Goal: Task Accomplishment & Management: Complete application form

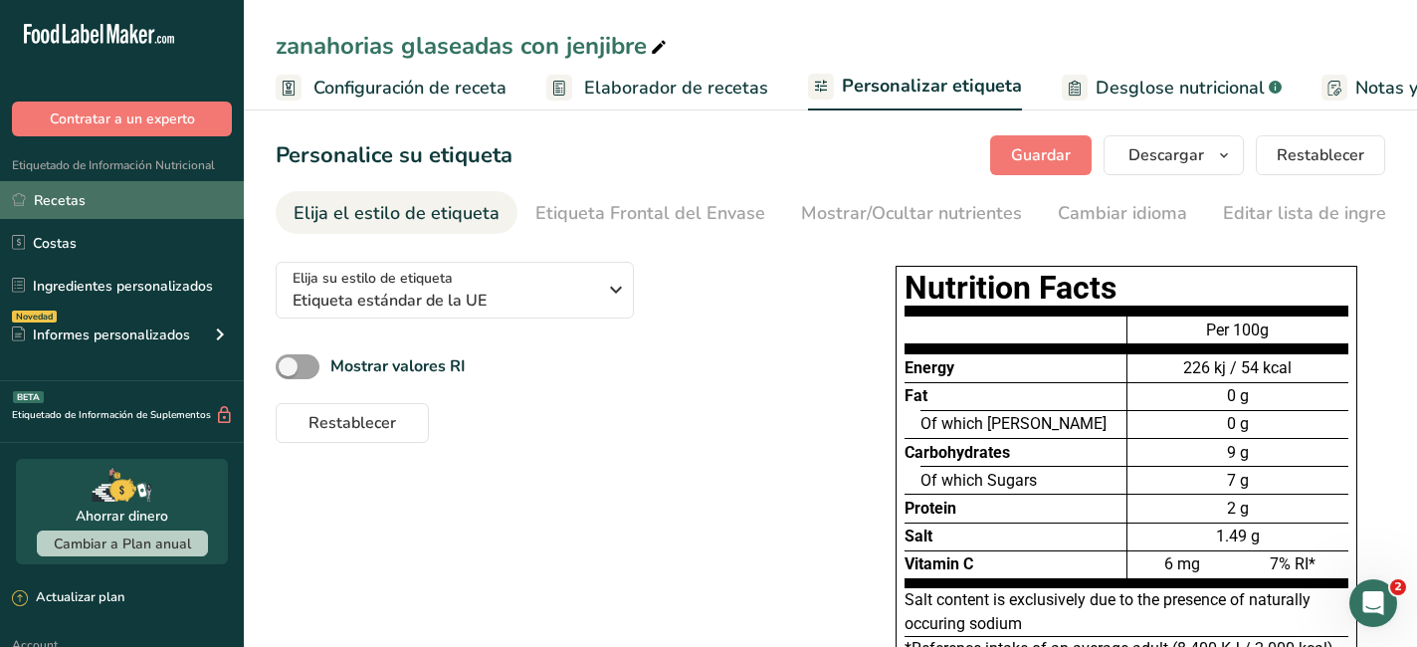
click at [88, 205] on link "Recetas" at bounding box center [122, 200] width 244 height 38
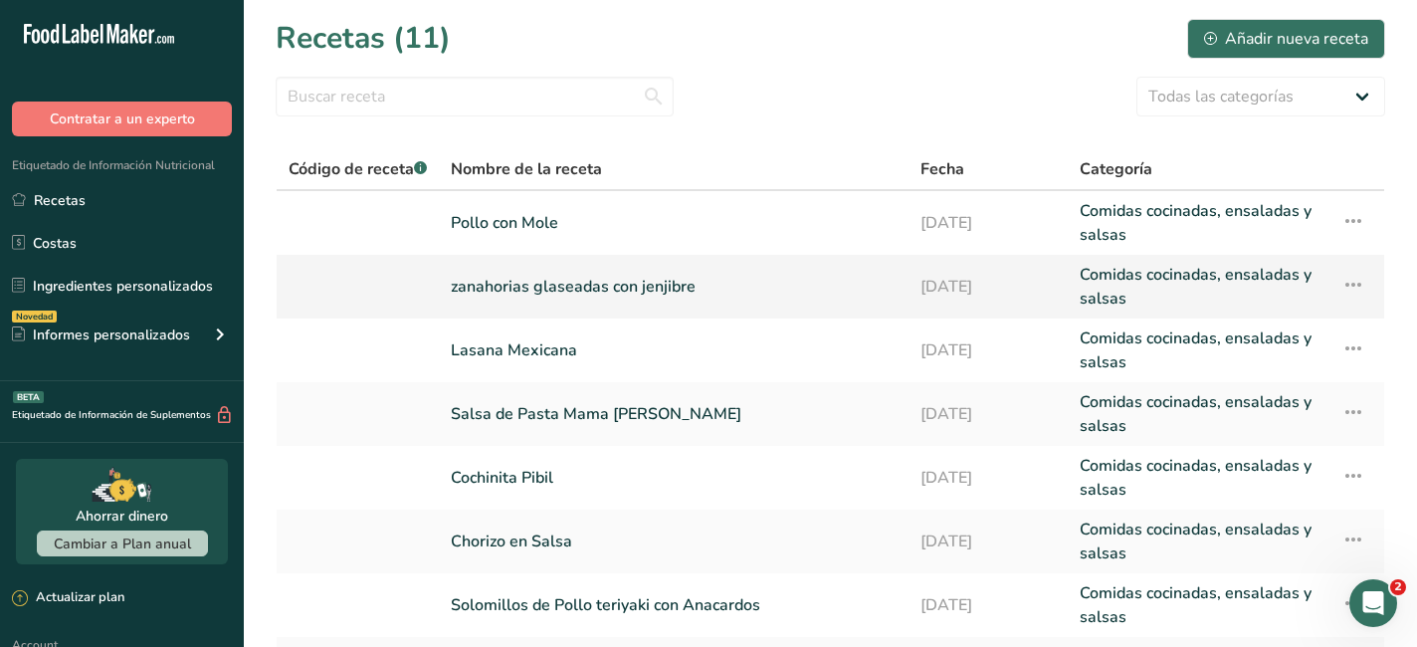
click at [1357, 288] on icon at bounding box center [1353, 285] width 24 height 36
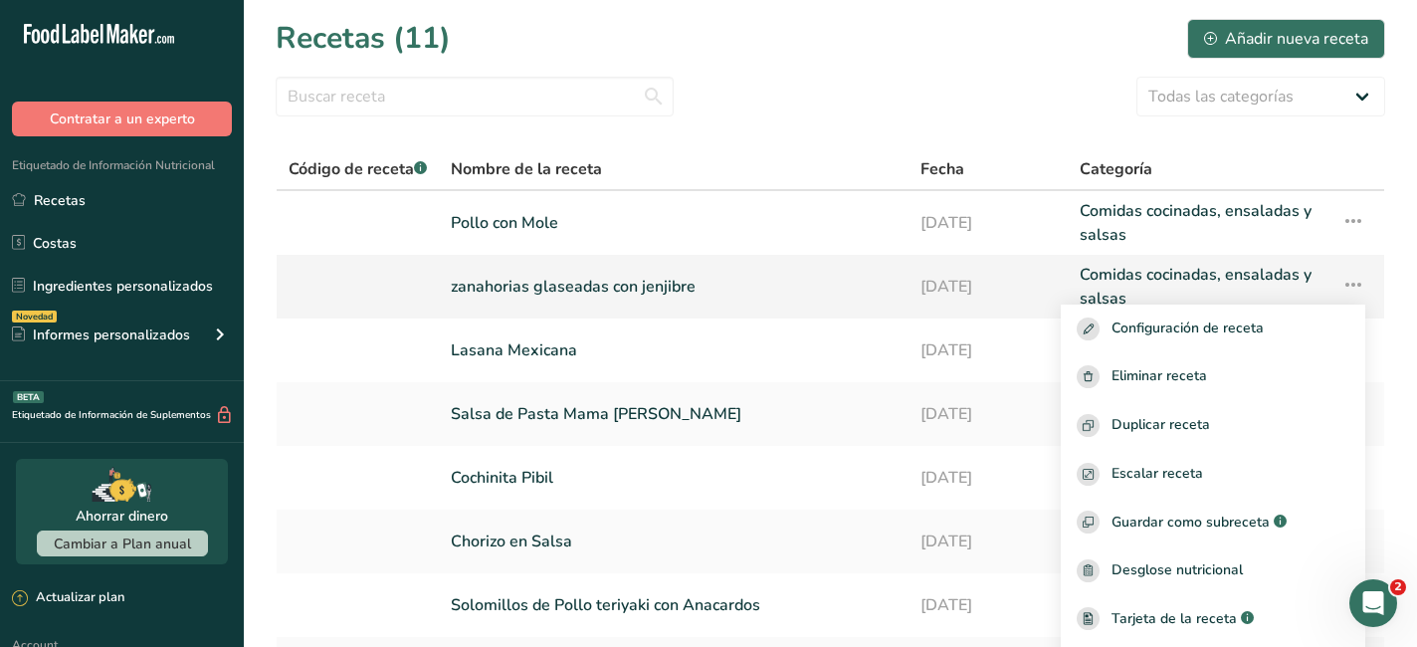
click at [661, 290] on link "zanahorias glaseadas con jenjibre" at bounding box center [674, 287] width 446 height 48
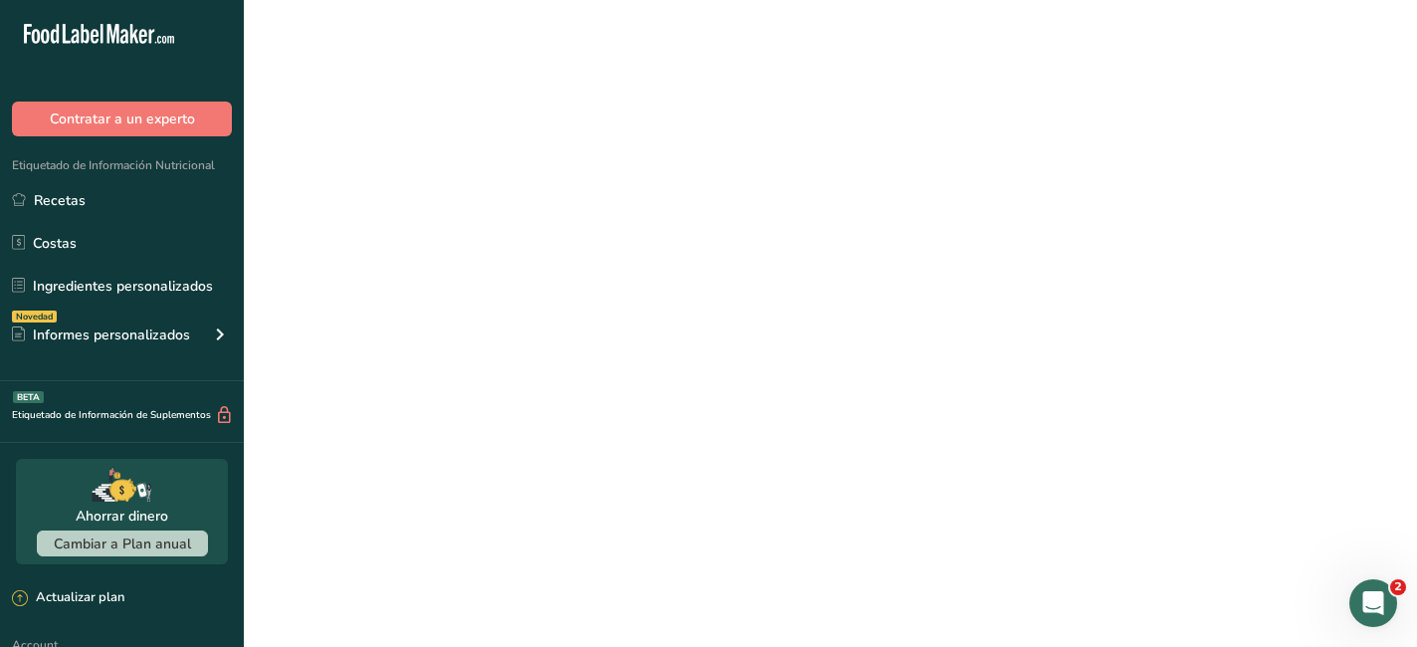
click at [661, 290] on link "zanahorias glaseadas con jenjibre" at bounding box center [674, 287] width 446 height 48
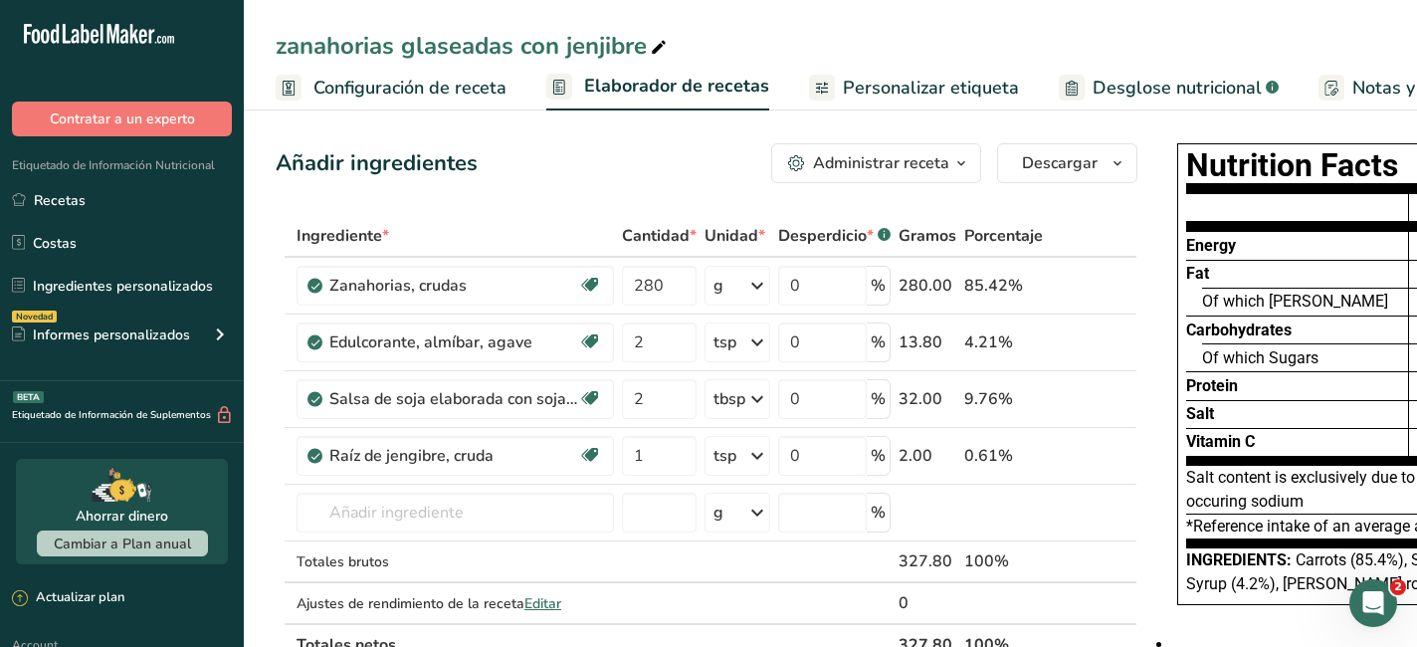
click at [971, 153] on span "button" at bounding box center [961, 163] width 24 height 24
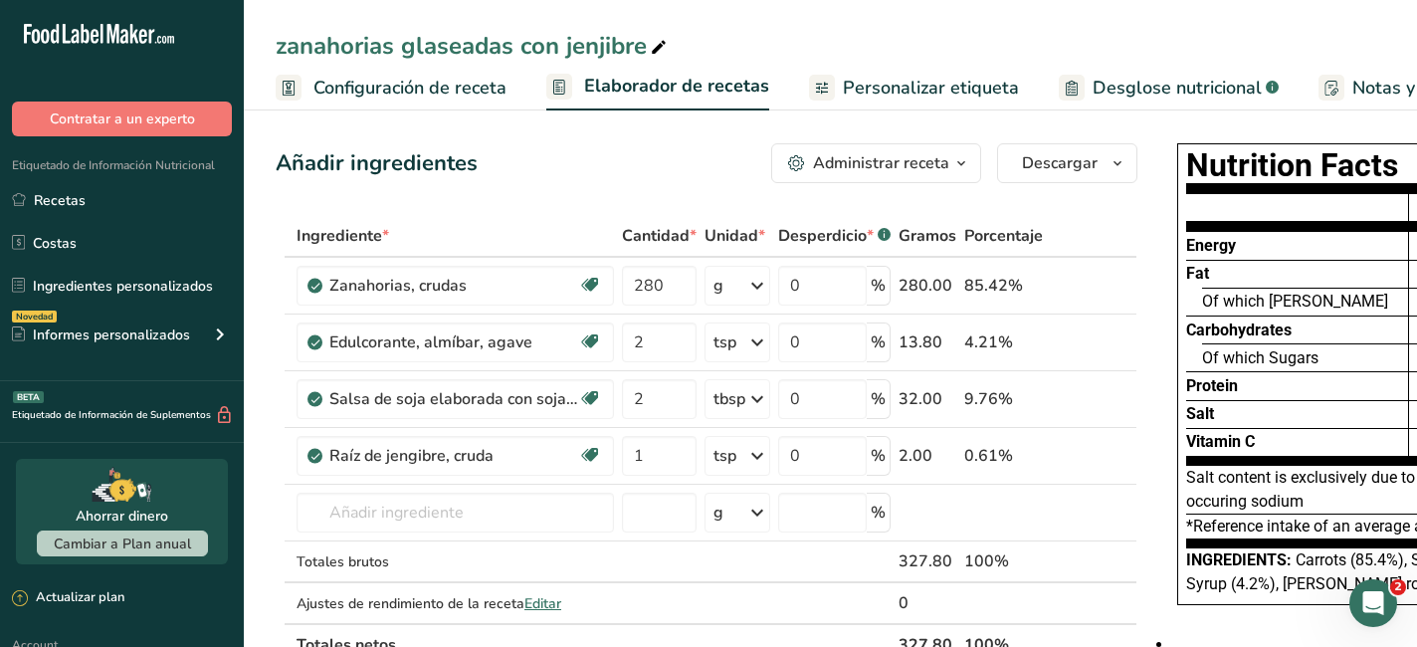
click at [961, 161] on icon "button" at bounding box center [961, 163] width 16 height 25
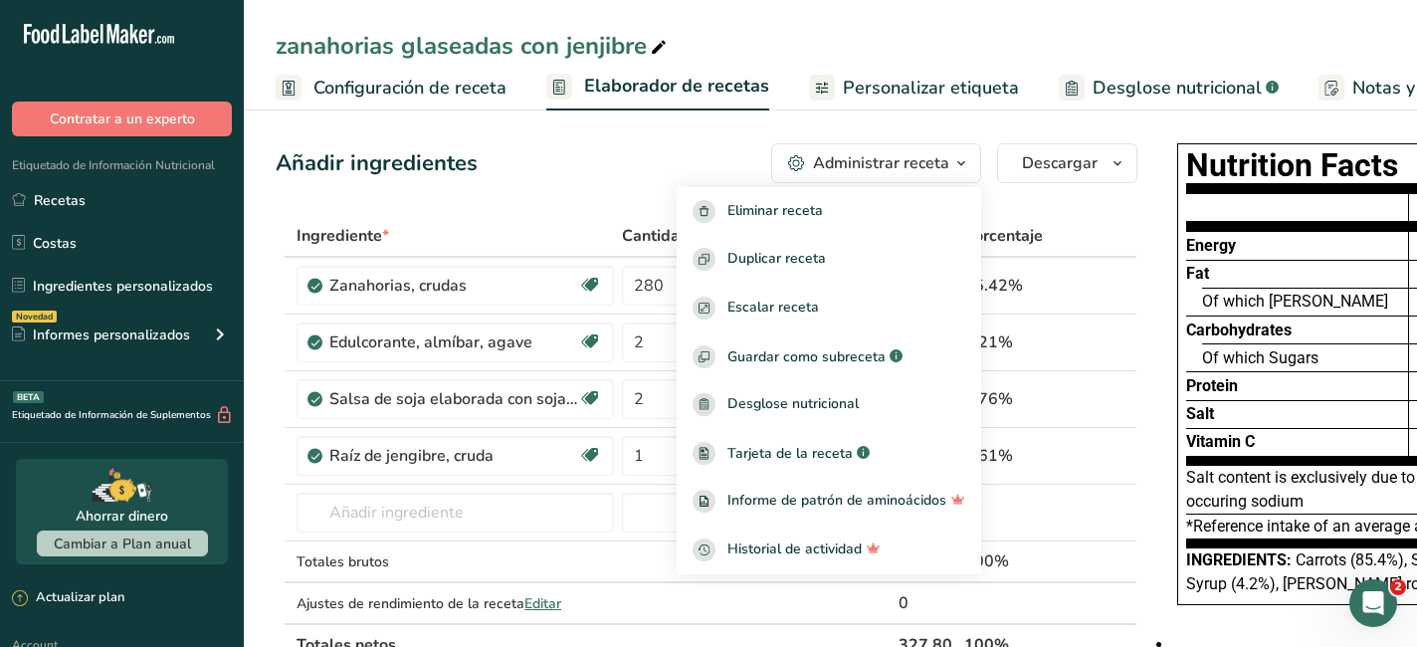
click at [1280, 227] on div at bounding box center [1297, 212] width 222 height 38
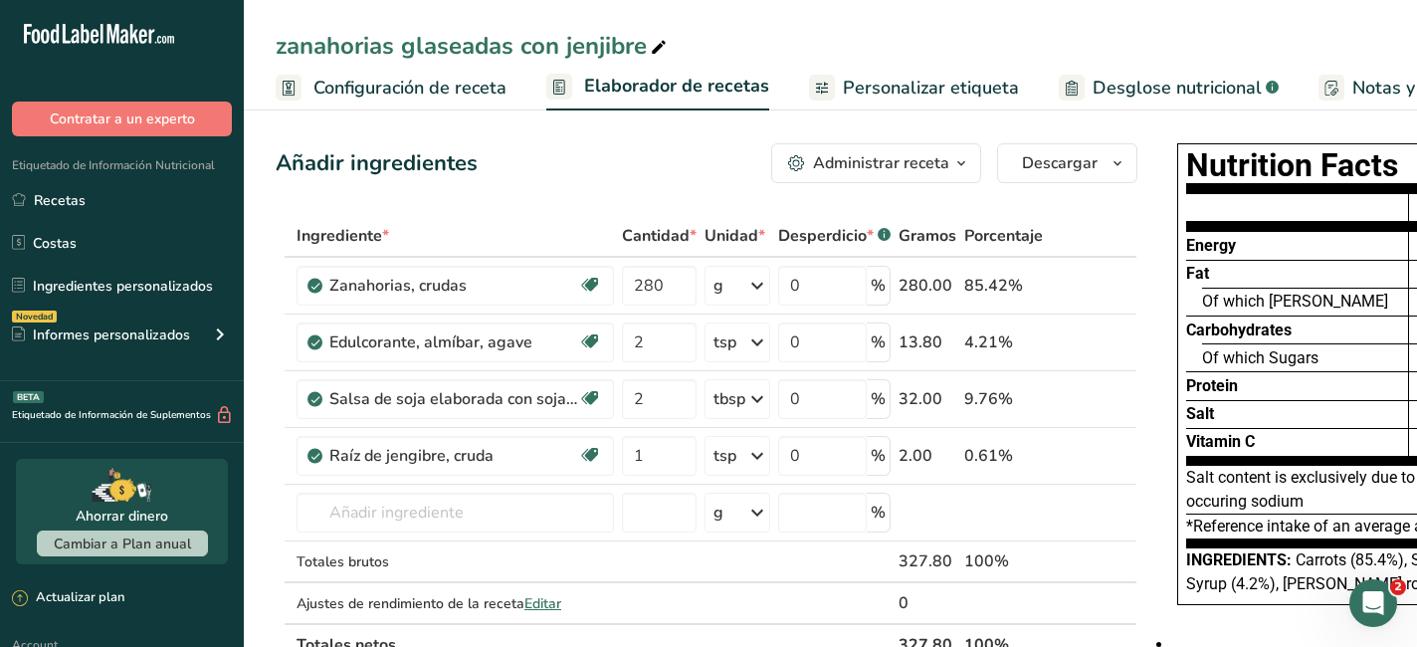
click at [1280, 227] on div at bounding box center [1297, 212] width 222 height 38
click at [1283, 183] on div "Energy Fat Of which Saturates Carbohydrates Of which Sugars Protein Salt Vitami…" at bounding box center [1297, 324] width 222 height 283
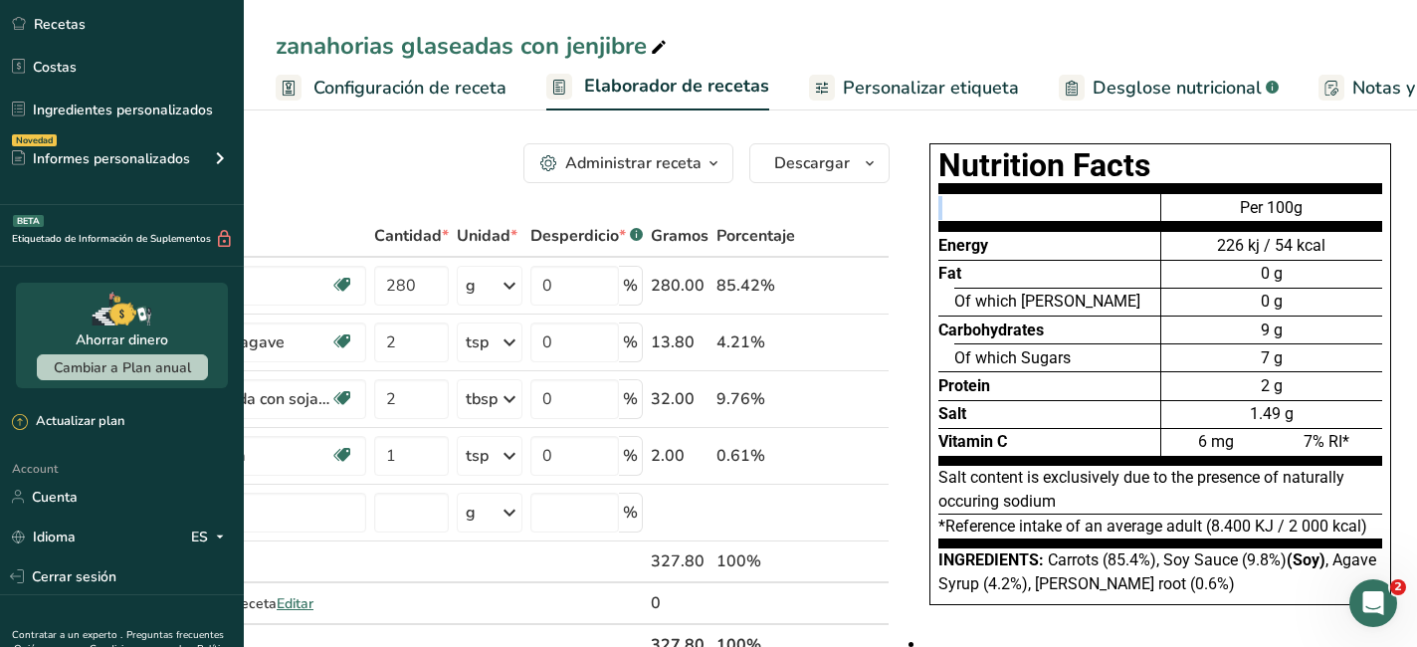
scroll to position [268, 0]
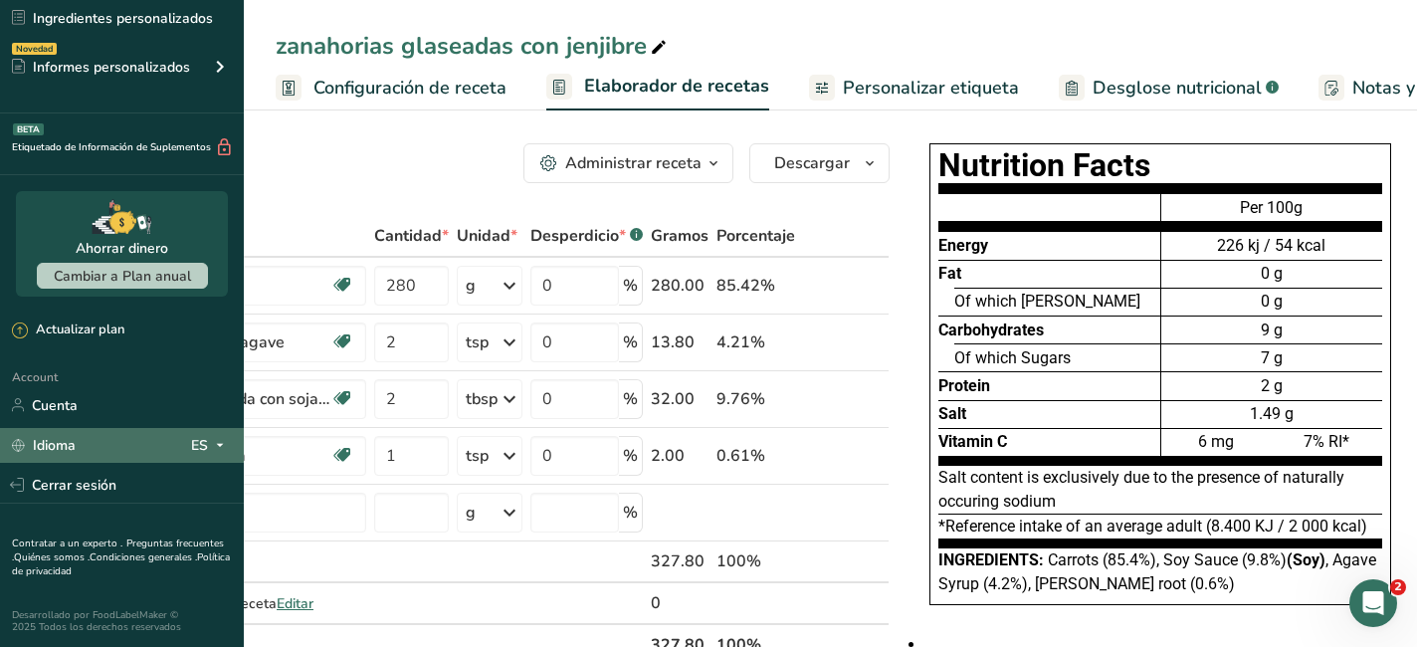
click at [88, 449] on div "Idioma ES" at bounding box center [122, 445] width 220 height 35
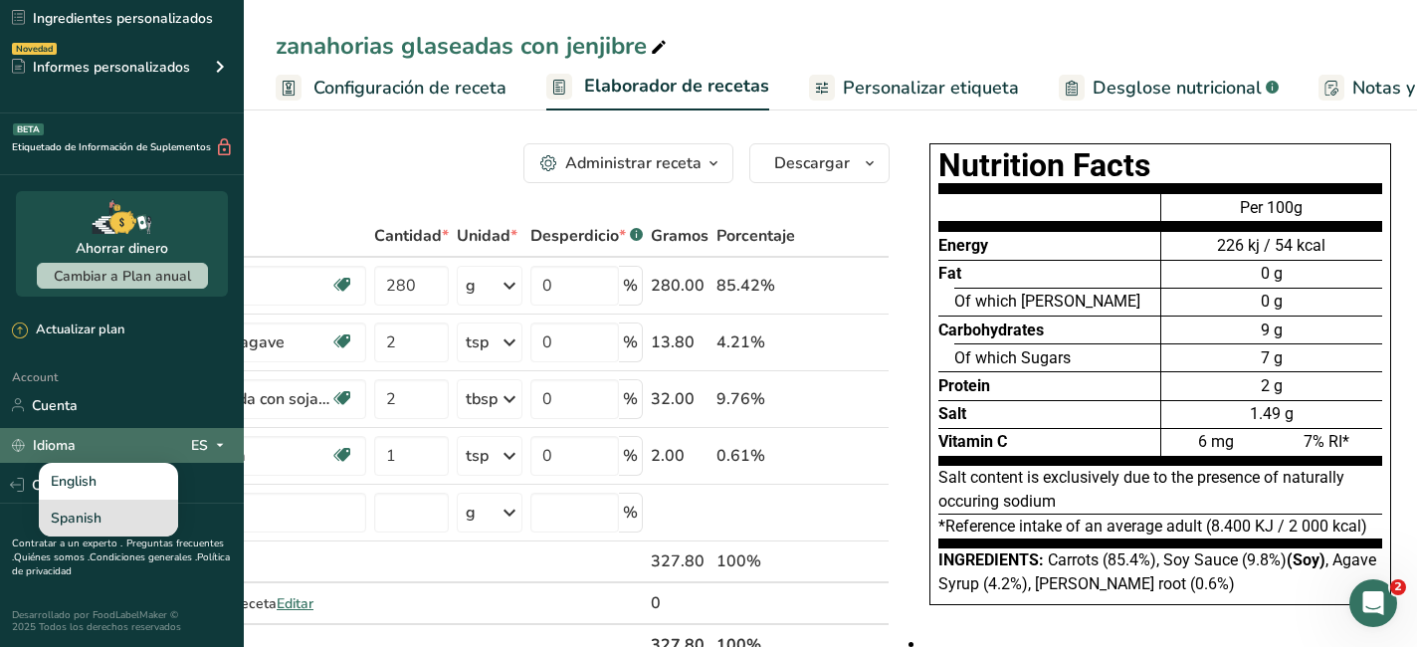
click at [103, 511] on div "Spanish" at bounding box center [108, 518] width 139 height 37
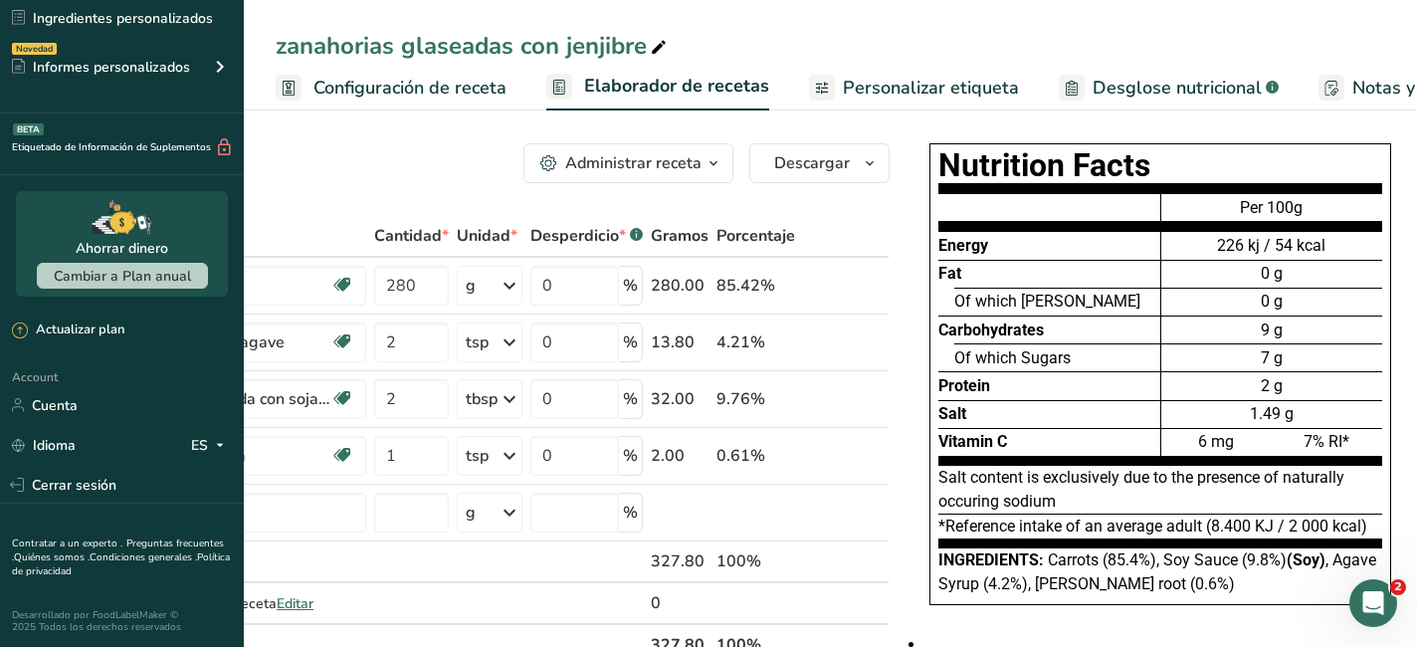
click at [1092, 308] on div "Of which [PERSON_NAME]" at bounding box center [1057, 302] width 206 height 28
click at [980, 86] on span "Personalizar etiqueta" at bounding box center [931, 88] width 176 height 27
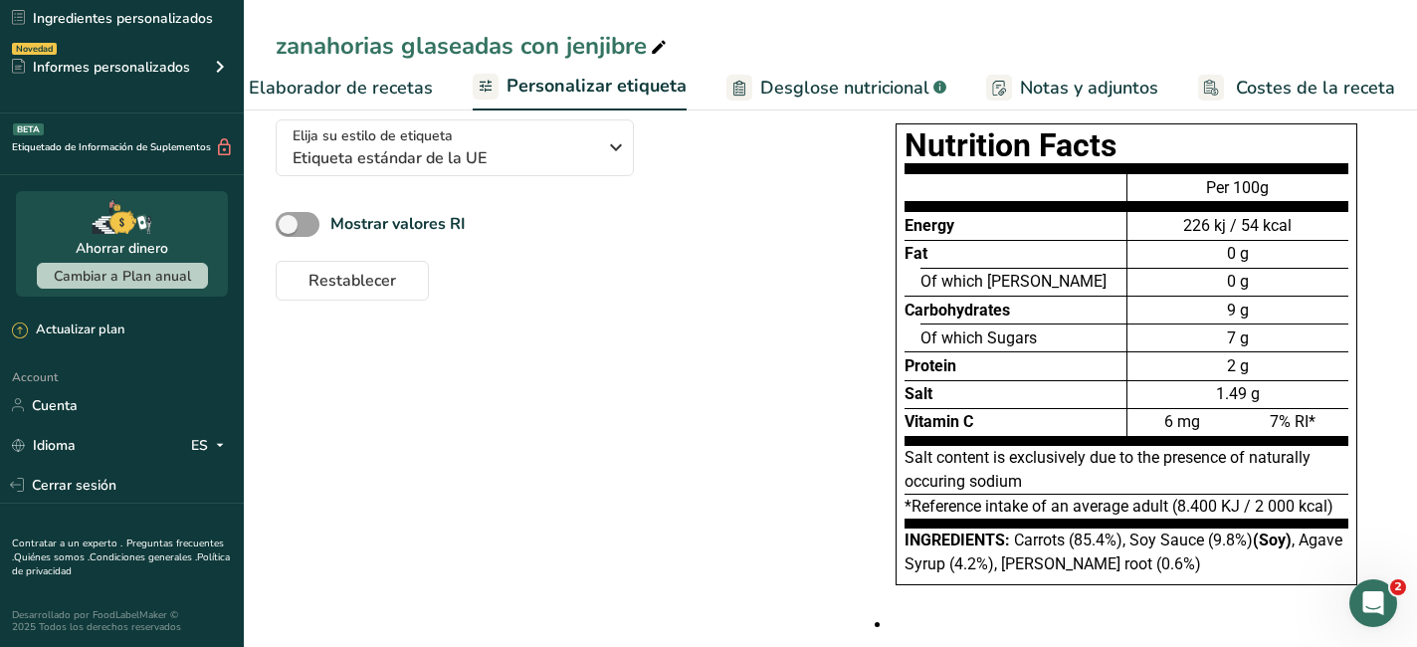
scroll to position [156, 0]
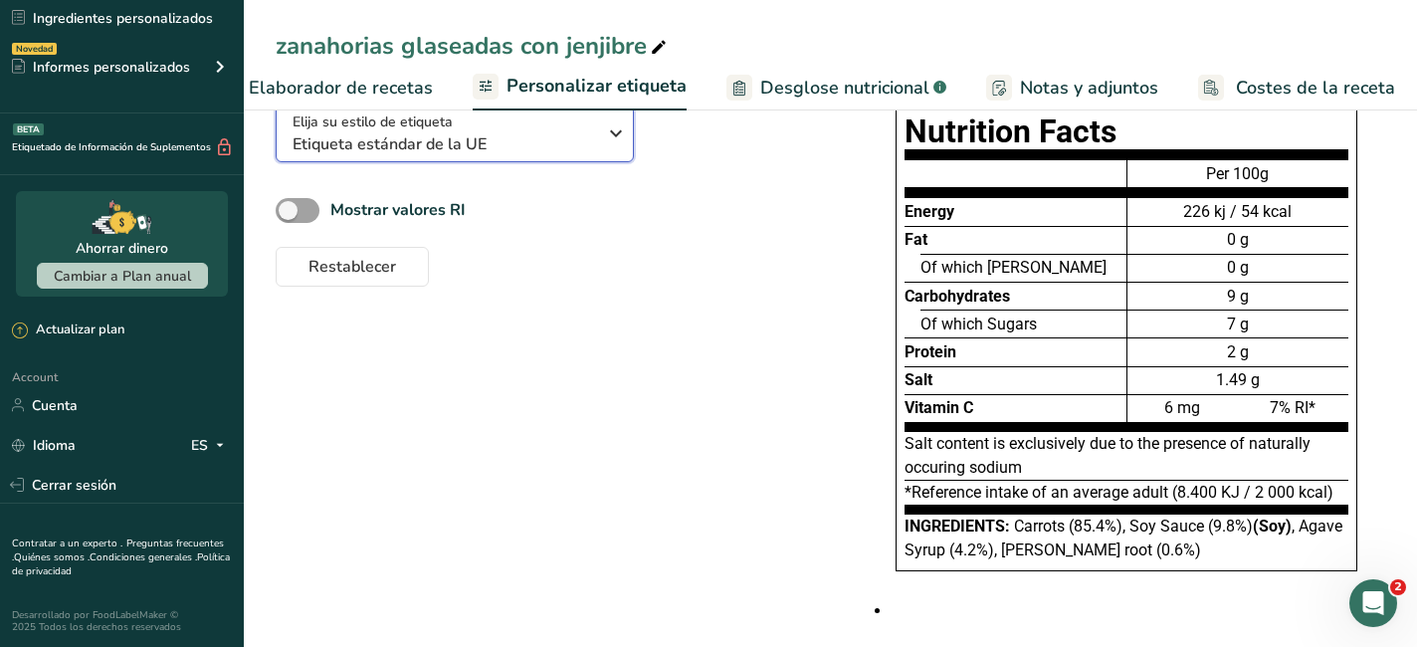
click at [628, 138] on button "Elija su estilo de etiqueta Etiqueta estándar de la UE" at bounding box center [455, 133] width 358 height 57
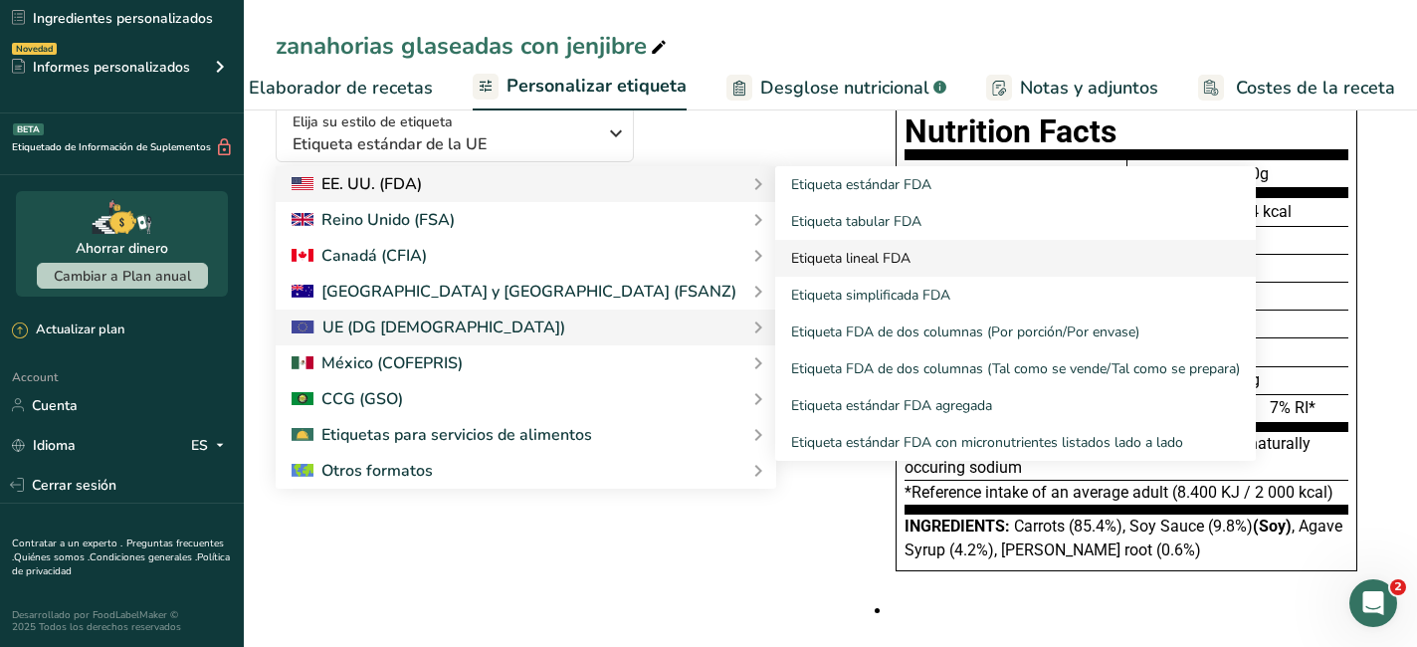
click at [775, 272] on link "Etiqueta lineal FDA" at bounding box center [1015, 258] width 481 height 37
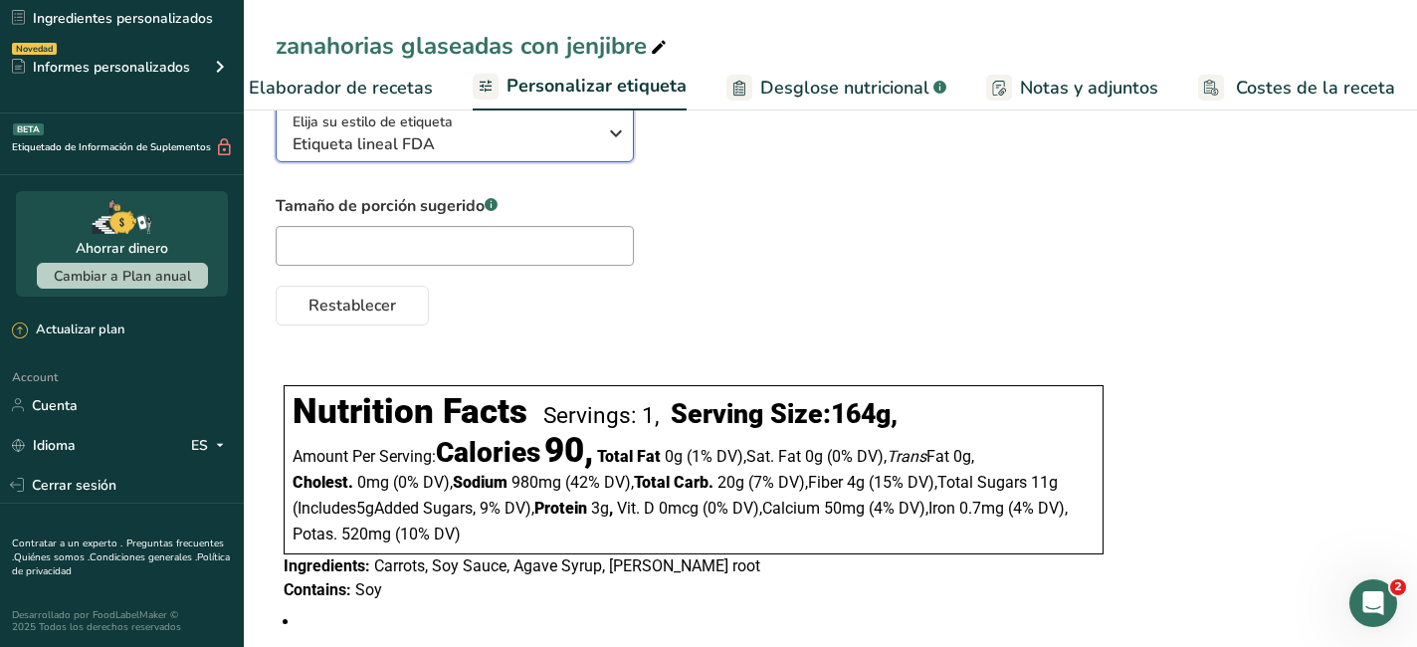
click at [611, 148] on icon "button" at bounding box center [616, 133] width 24 height 36
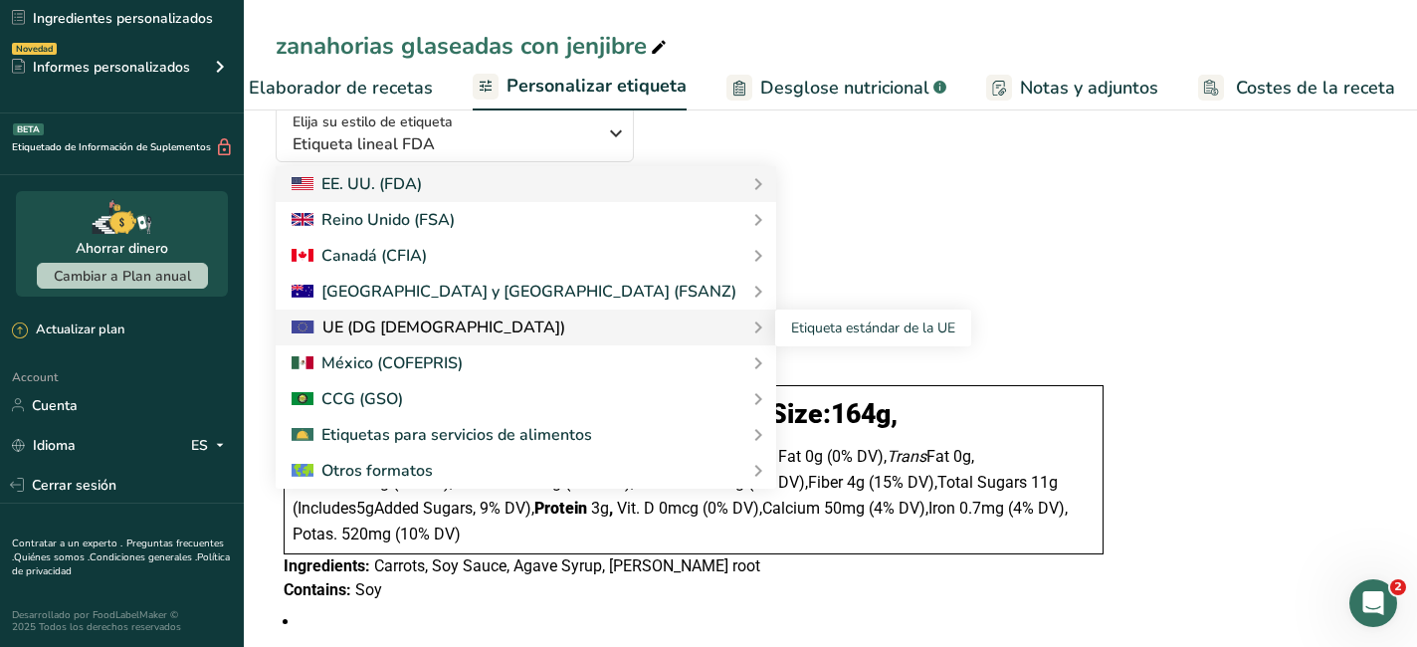
click at [469, 319] on div "UE (DG [DEMOGRAPHIC_DATA])" at bounding box center [526, 327] width 469 height 24
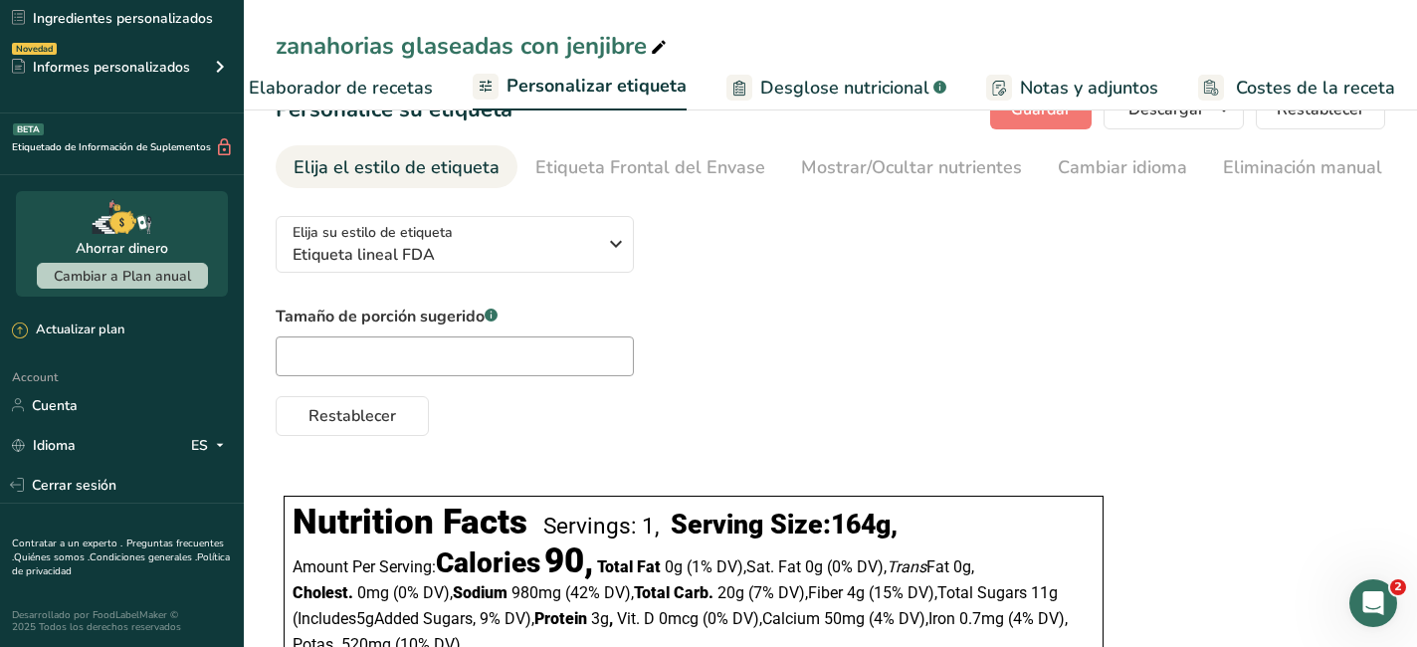
scroll to position [0, 0]
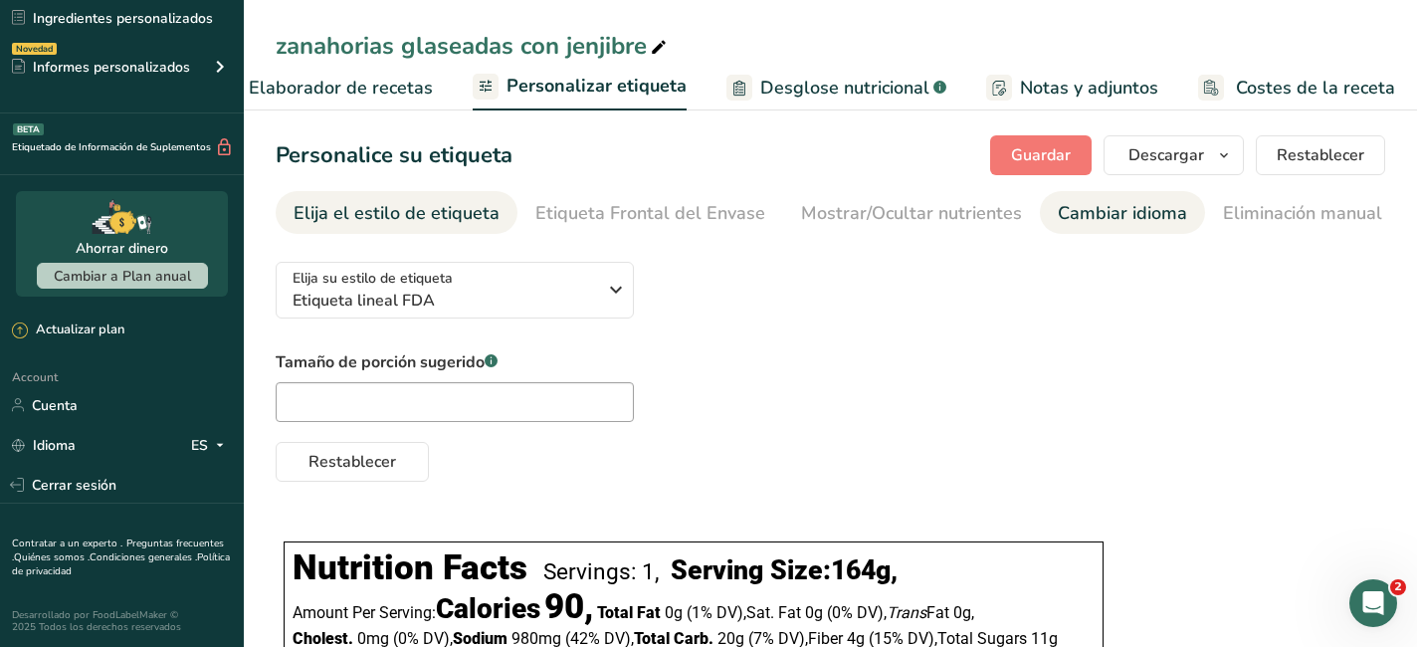
click at [1092, 208] on div "Cambiar idioma" at bounding box center [1122, 213] width 129 height 27
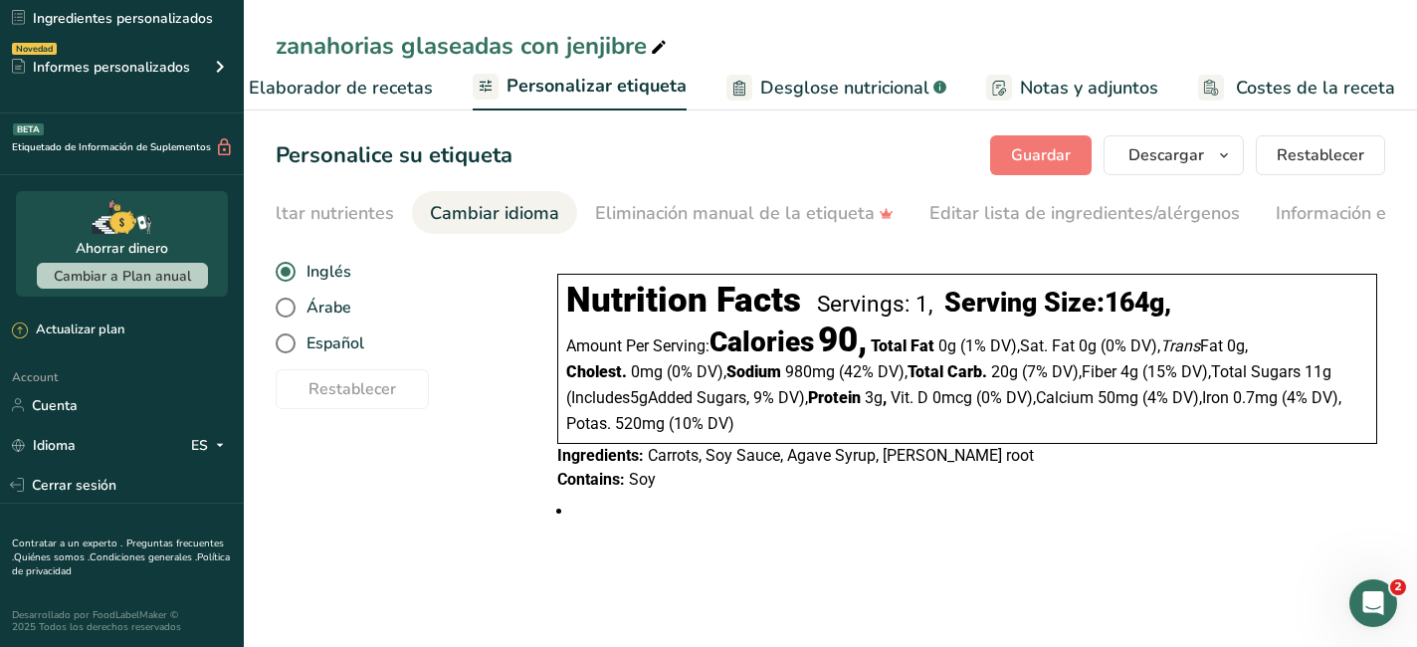
scroll to position [0, 748]
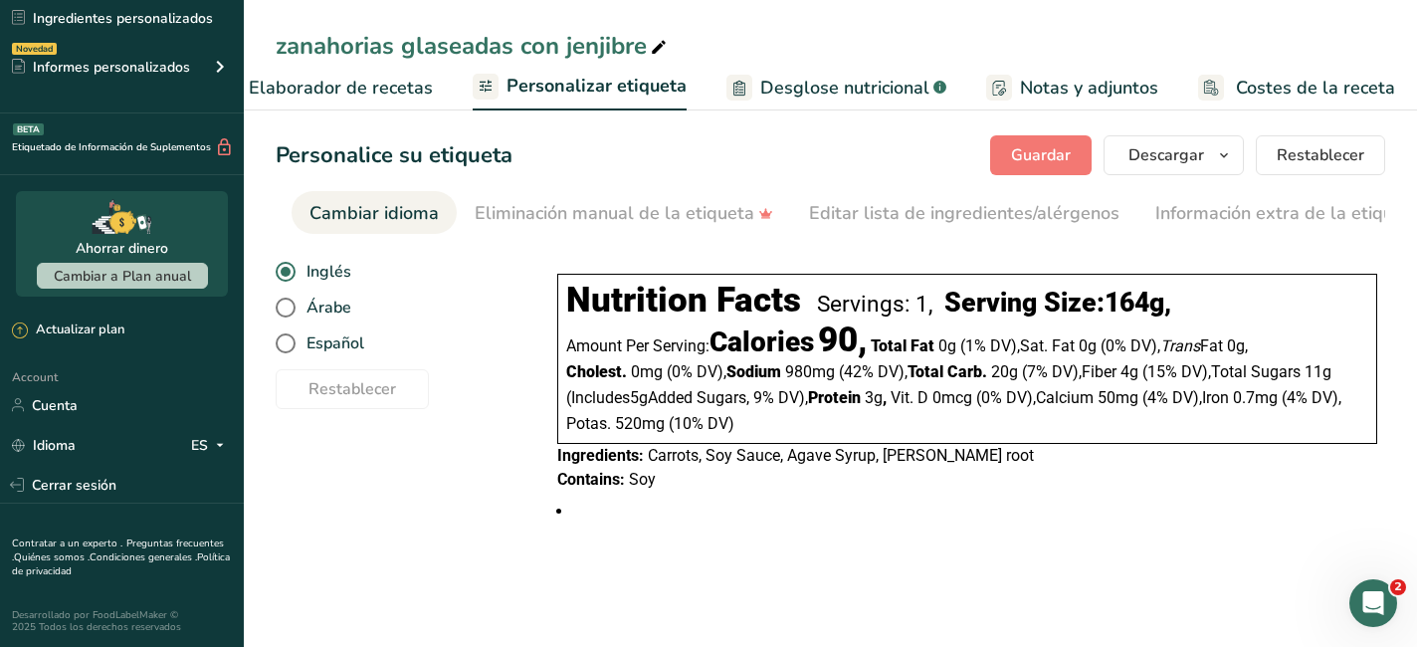
click at [325, 335] on div "Inglés [GEOGRAPHIC_DATA] Español" at bounding box center [397, 307] width 242 height 107
click at [289, 344] on span at bounding box center [286, 343] width 20 height 20
click at [289, 344] on input "Español" at bounding box center [282, 343] width 13 height 13
radio input "true"
radio input "false"
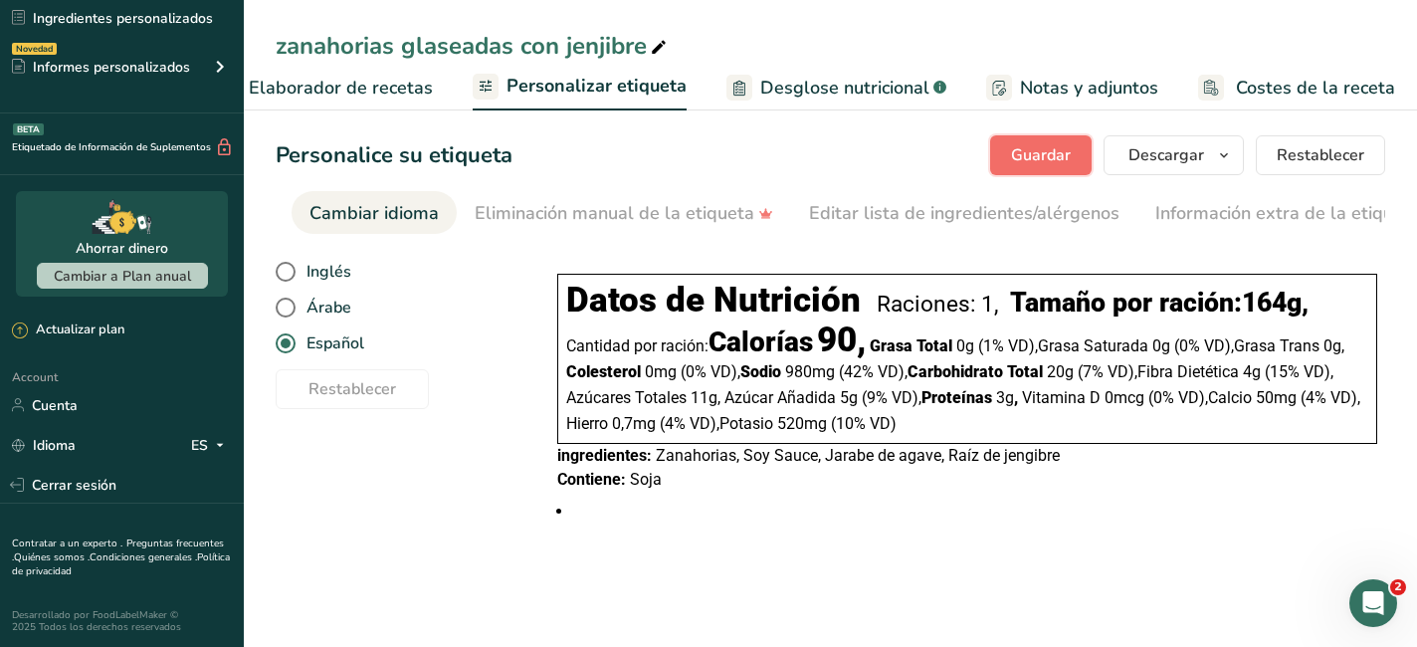
click at [1045, 159] on span "Guardar" at bounding box center [1041, 155] width 60 height 24
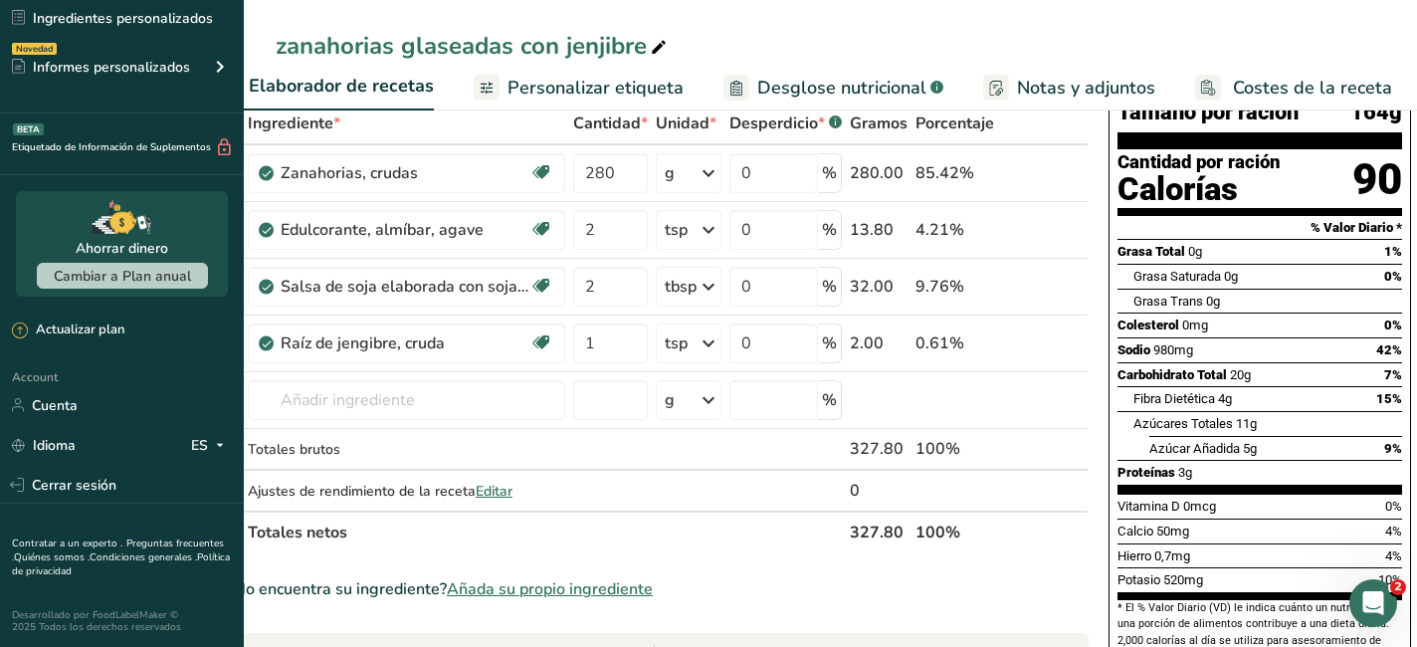
scroll to position [104, 0]
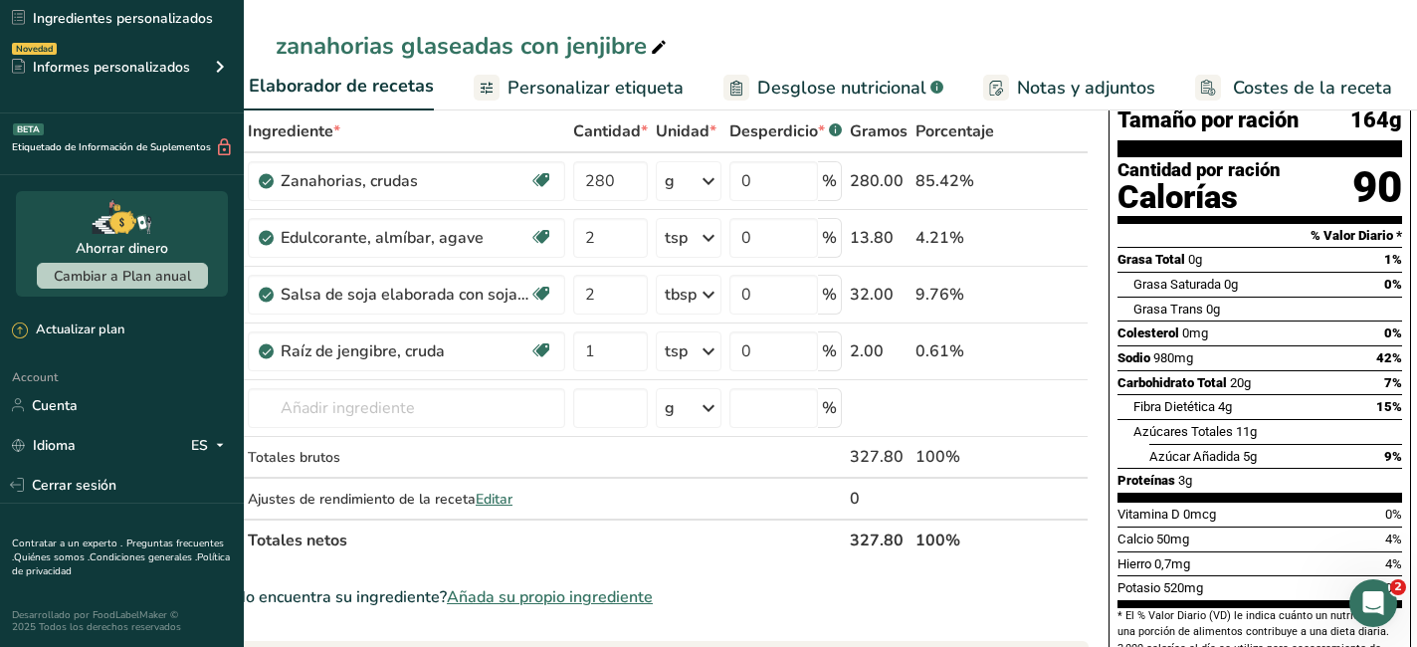
click at [603, 85] on span "Personalizar etiqueta" at bounding box center [595, 88] width 176 height 27
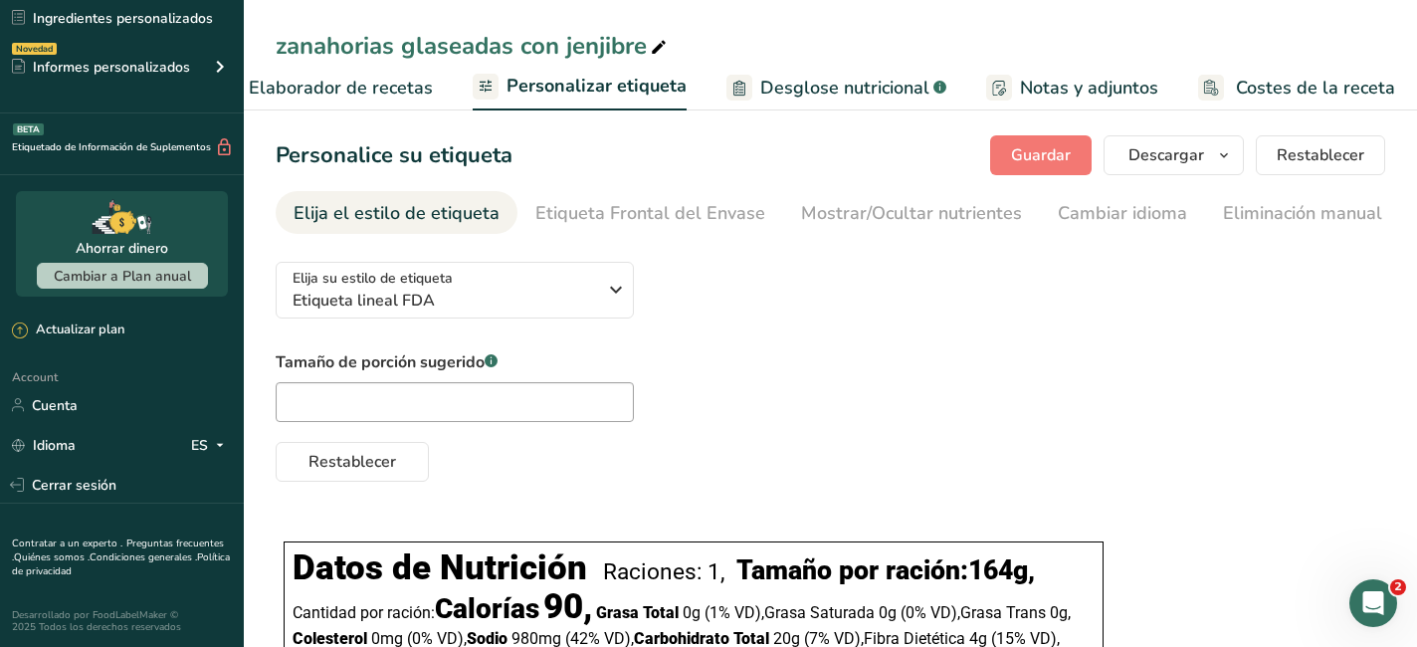
click at [1082, 74] on link "Notas y adjuntos" at bounding box center [1072, 88] width 172 height 45
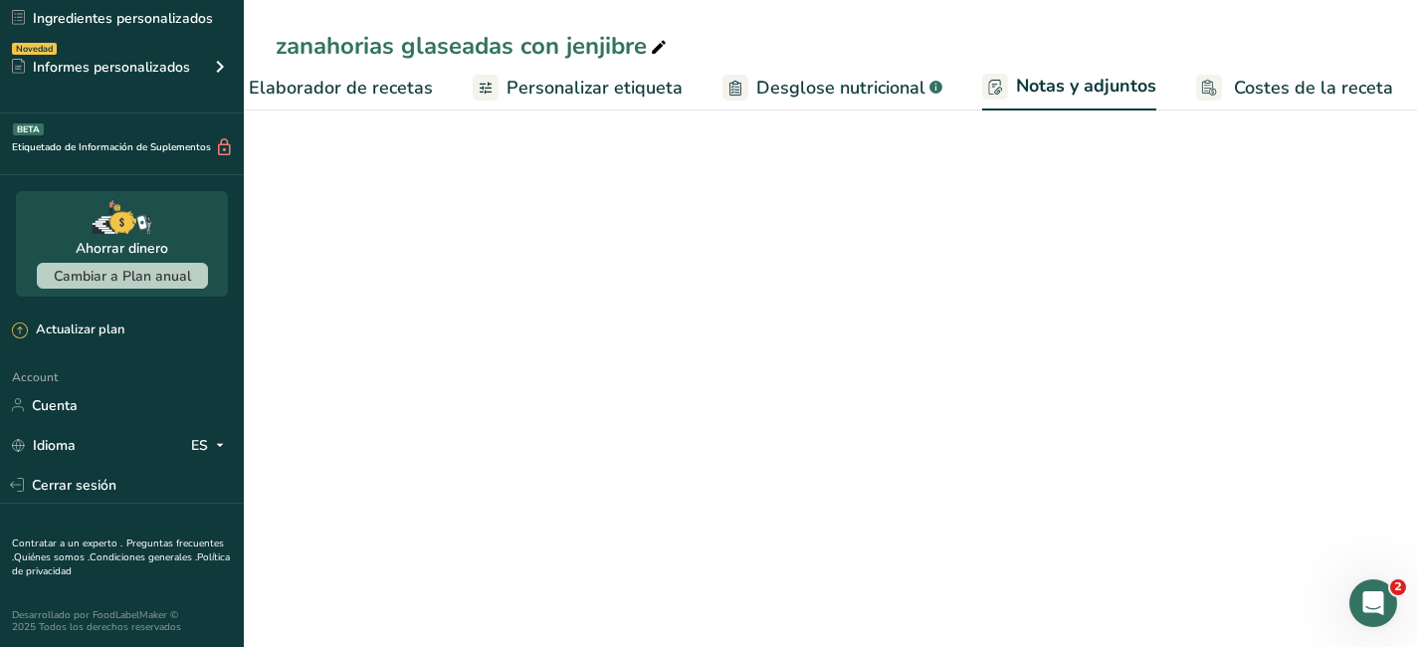
scroll to position [0, 334]
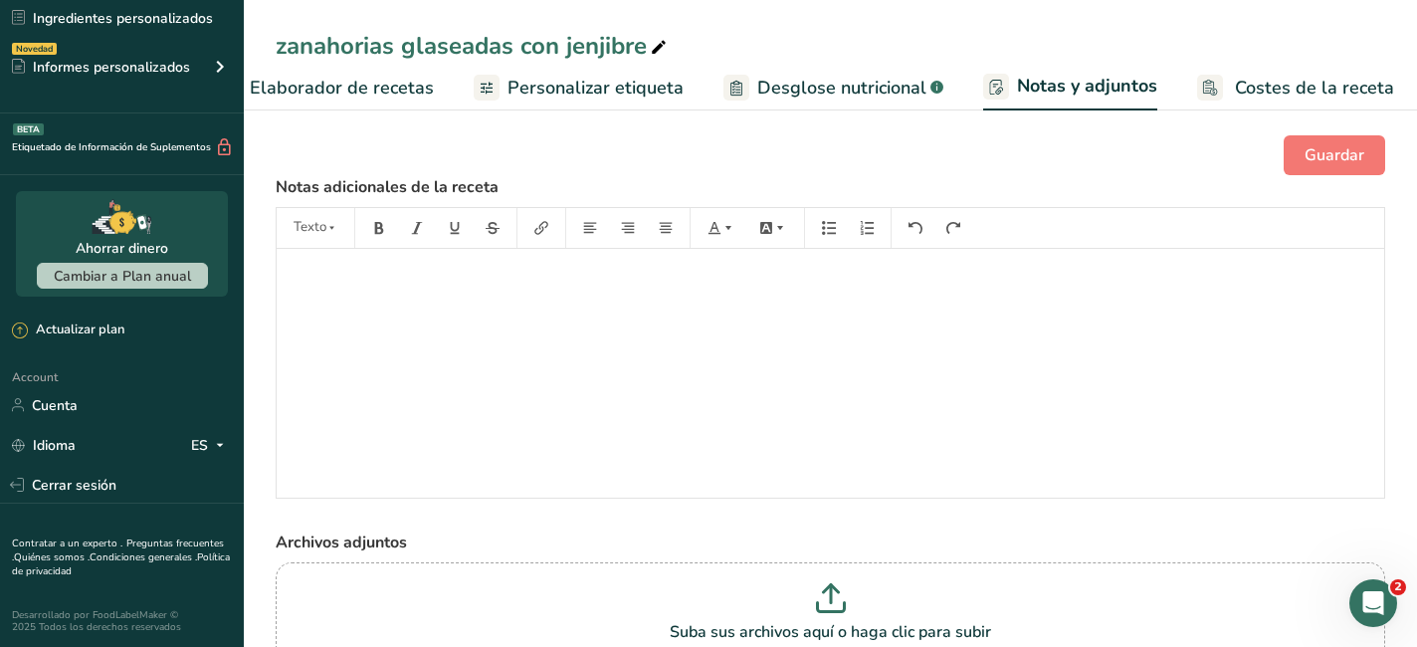
click at [642, 449] on div "﻿" at bounding box center [830, 373] width 1107 height 249
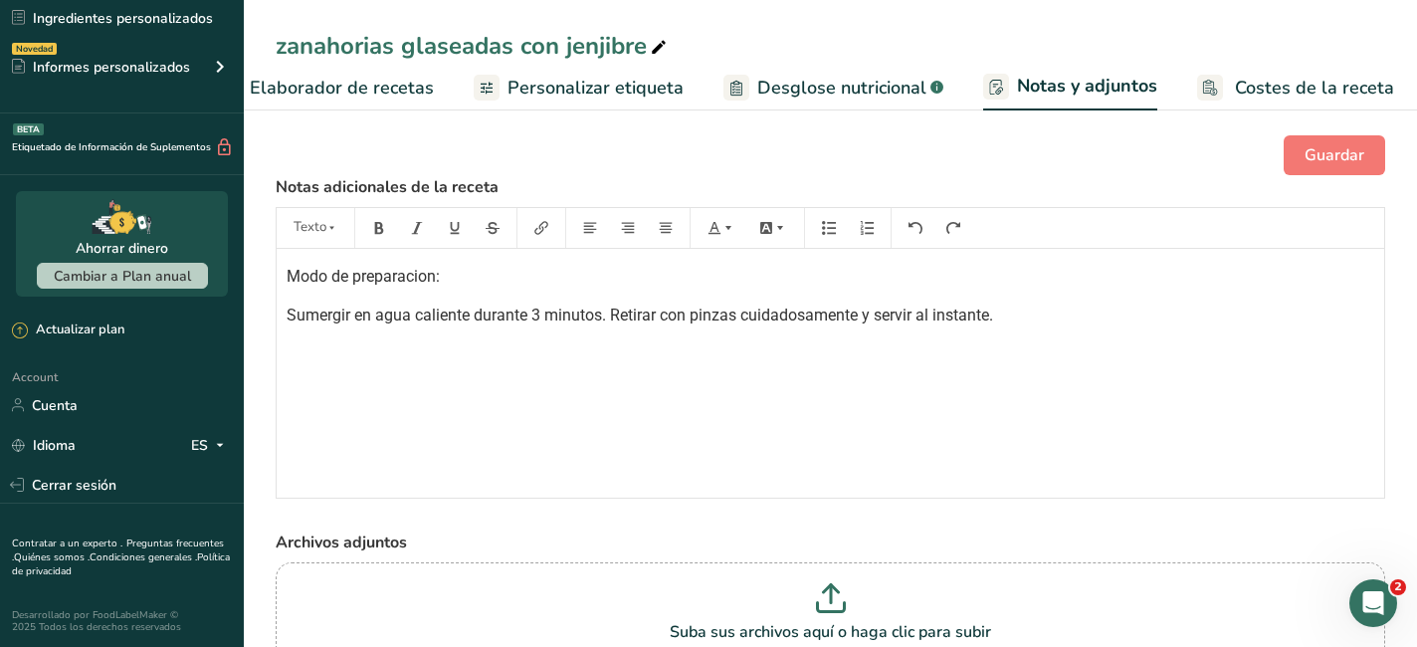
click at [427, 281] on span "Modo de preparacion:" at bounding box center [363, 276] width 153 height 19
click at [1034, 313] on p "Sumergir en agua caliente durante 3 minutos. Retirar con pinzas cuidadosamente …" at bounding box center [831, 315] width 1088 height 24
click at [290, 307] on span "Sumergir en agua caliente durante 3 minutos. Retirar con pinzas cuidadosamente …" at bounding box center [640, 314] width 706 height 19
click at [1026, 316] on p "Sumergir en agua caliente durante 3 minutos. Retirar con pinzas cuidadosamente …" at bounding box center [831, 315] width 1088 height 24
click at [289, 316] on span "Sumergir en agua caliente durante 3 minutos. Retirar con pinzas cuidadosamente …" at bounding box center [640, 314] width 706 height 19
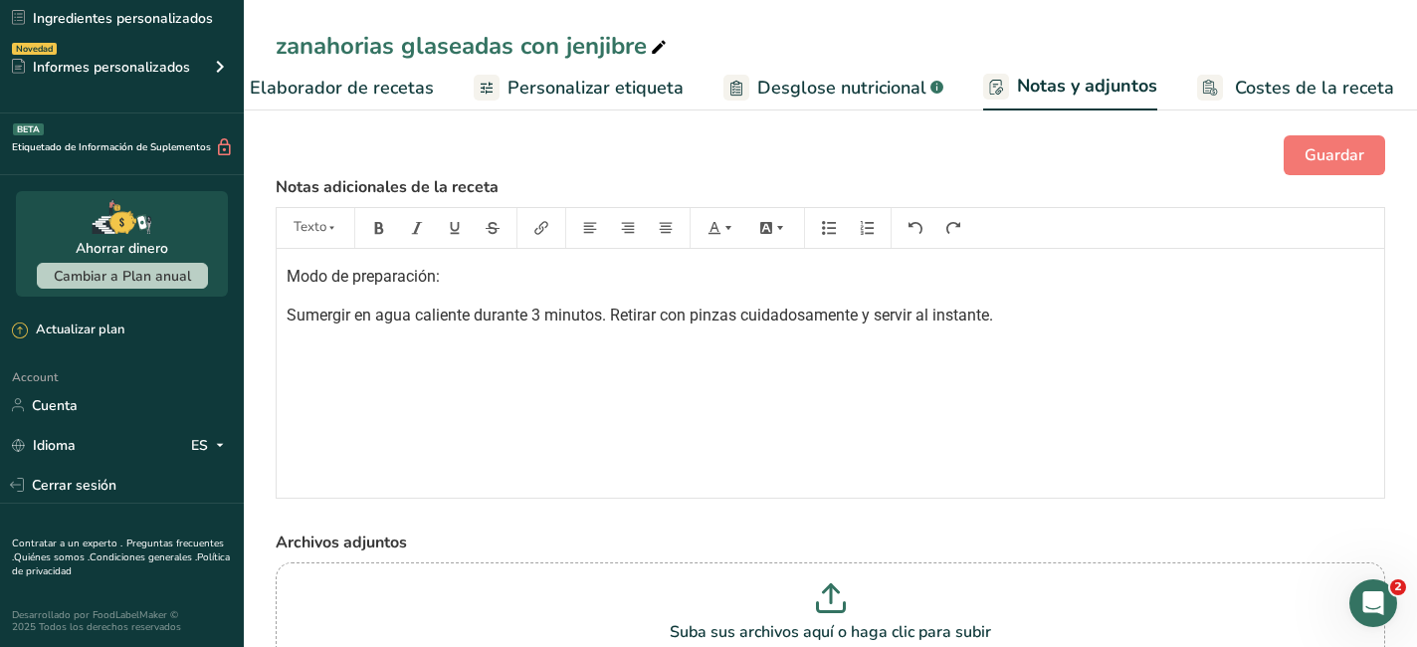
click at [1021, 312] on p "Sumergir en agua caliente durante 3 minutos. Retirar con pinzas cuidadosamente …" at bounding box center [831, 315] width 1088 height 24
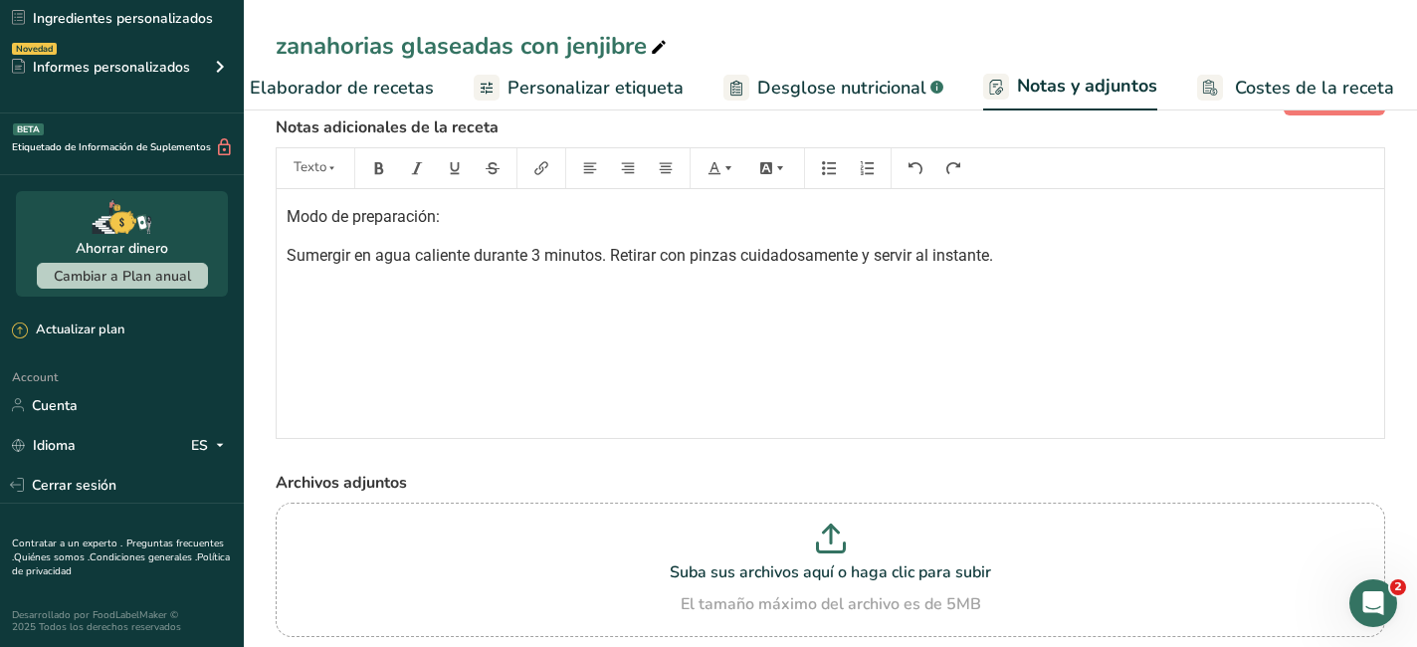
scroll to position [58, 0]
click at [1032, 267] on p "Sumergir en agua caliente durante 3 minutos. Retirar con pinzas cuidadosamente …" at bounding box center [831, 258] width 1088 height 24
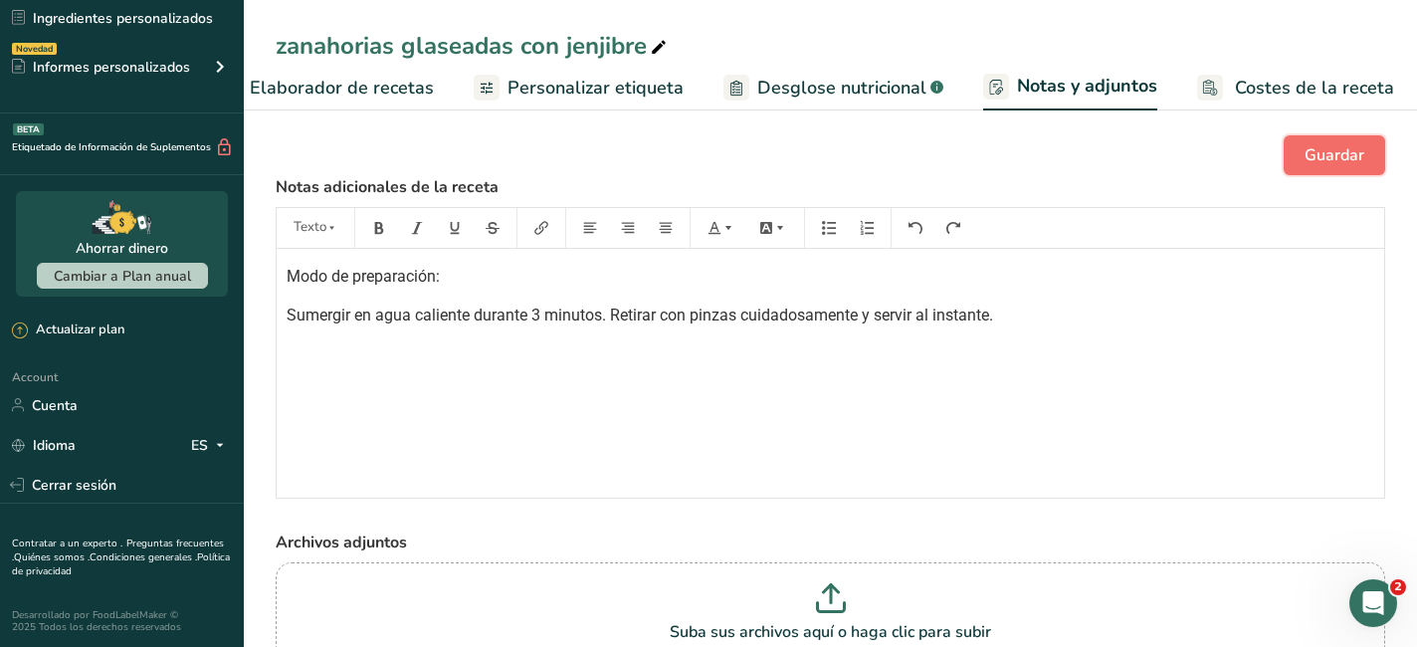
click at [1307, 159] on span "Guardar" at bounding box center [1335, 155] width 60 height 24
click at [591, 87] on span "Personalizar etiqueta" at bounding box center [595, 88] width 176 height 27
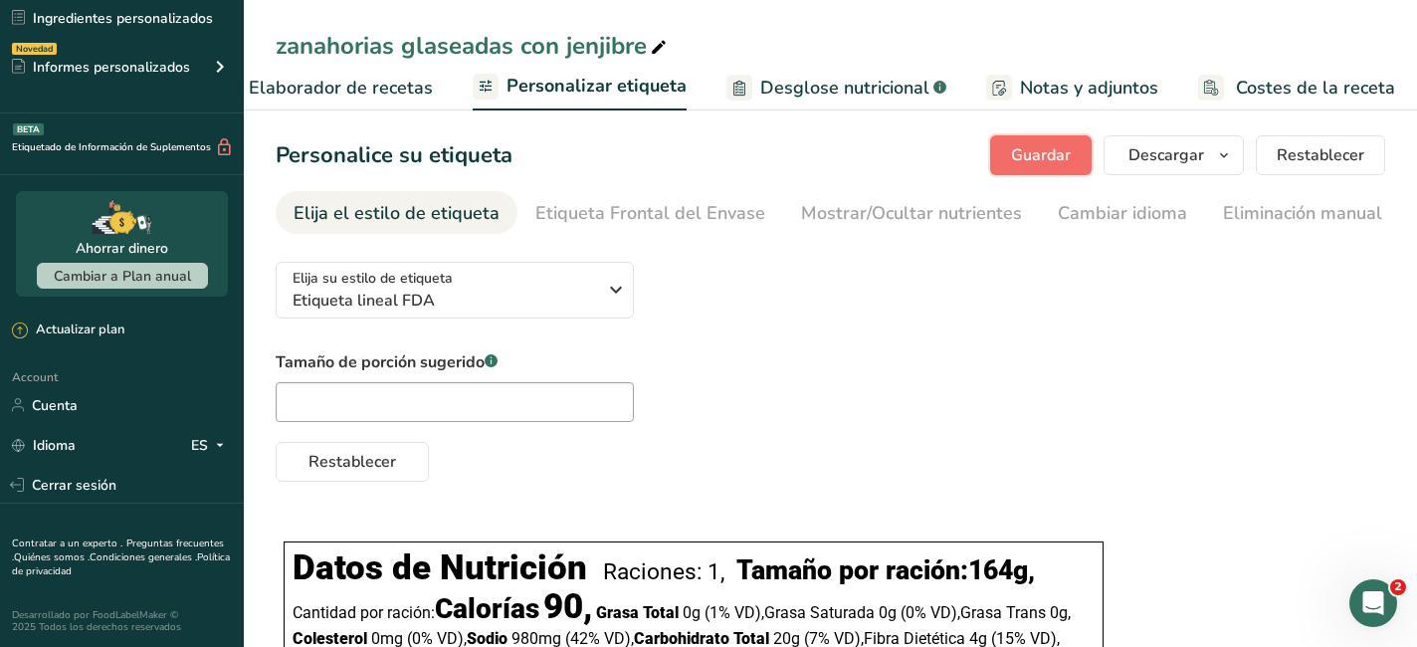
click at [1066, 145] on span "Guardar" at bounding box center [1041, 155] width 60 height 24
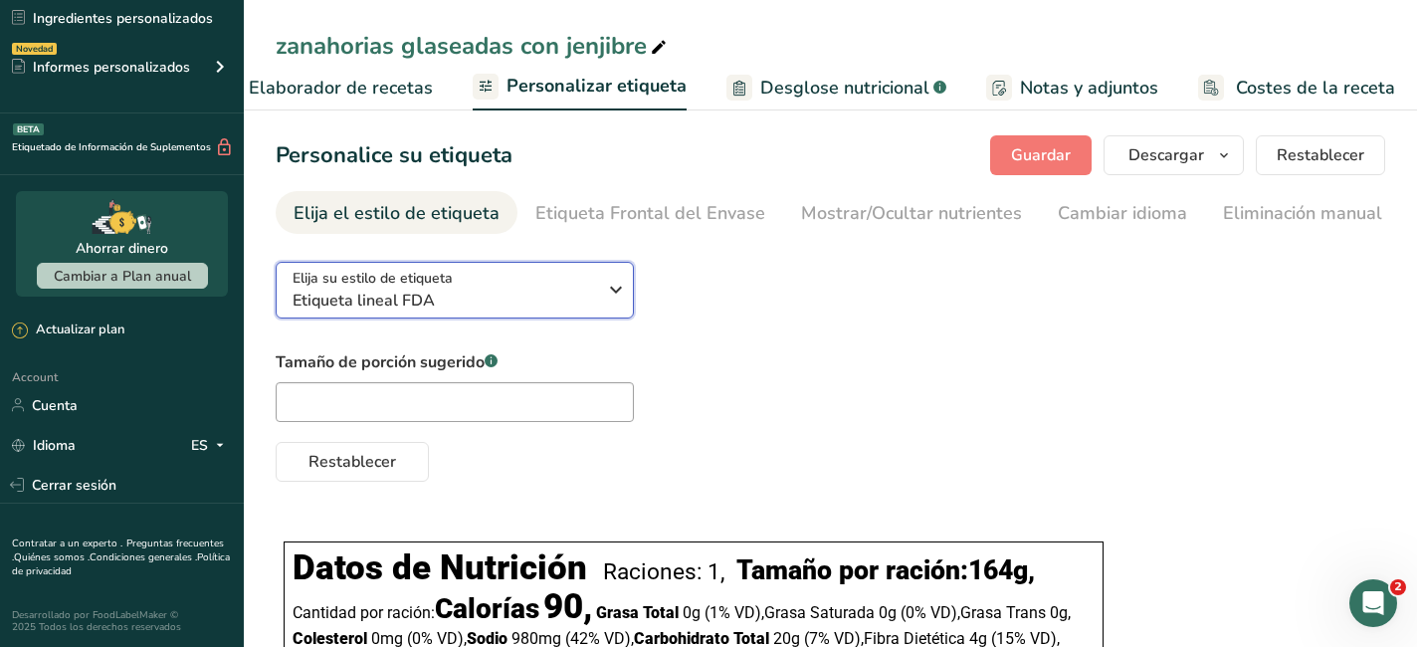
click at [615, 298] on icon "button" at bounding box center [616, 290] width 24 height 36
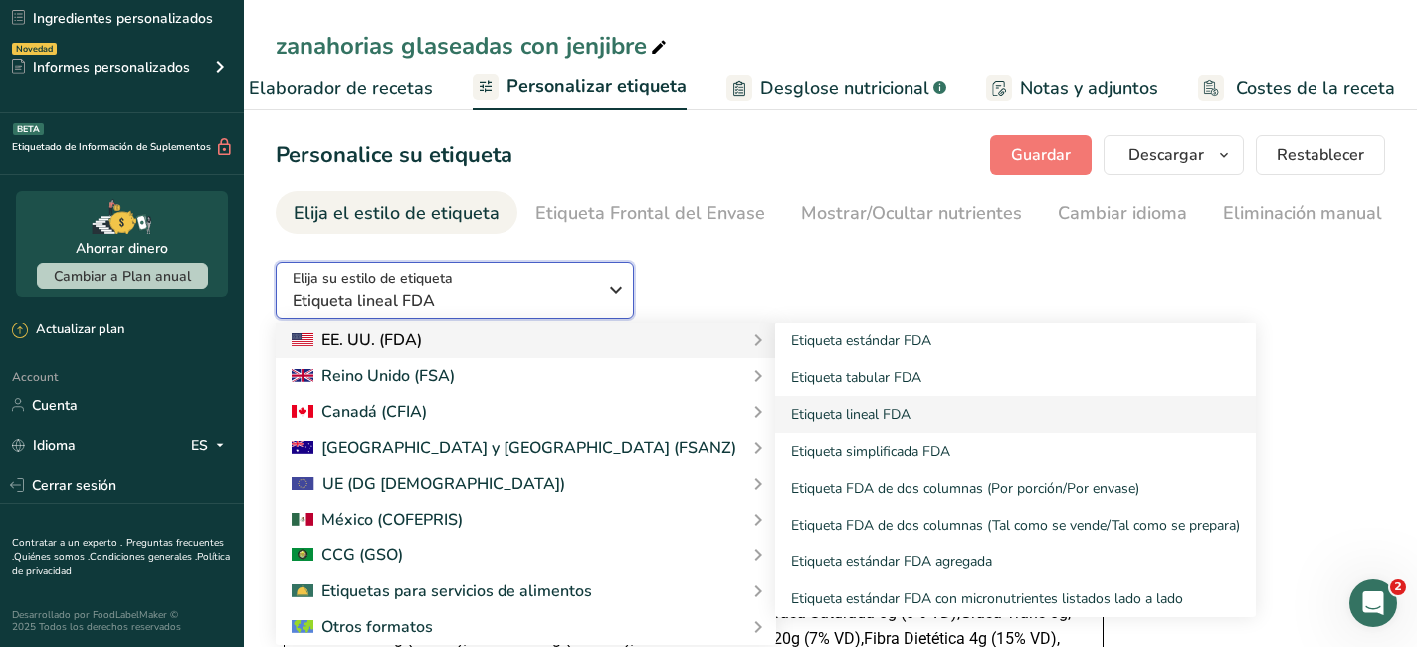
scroll to position [63, 0]
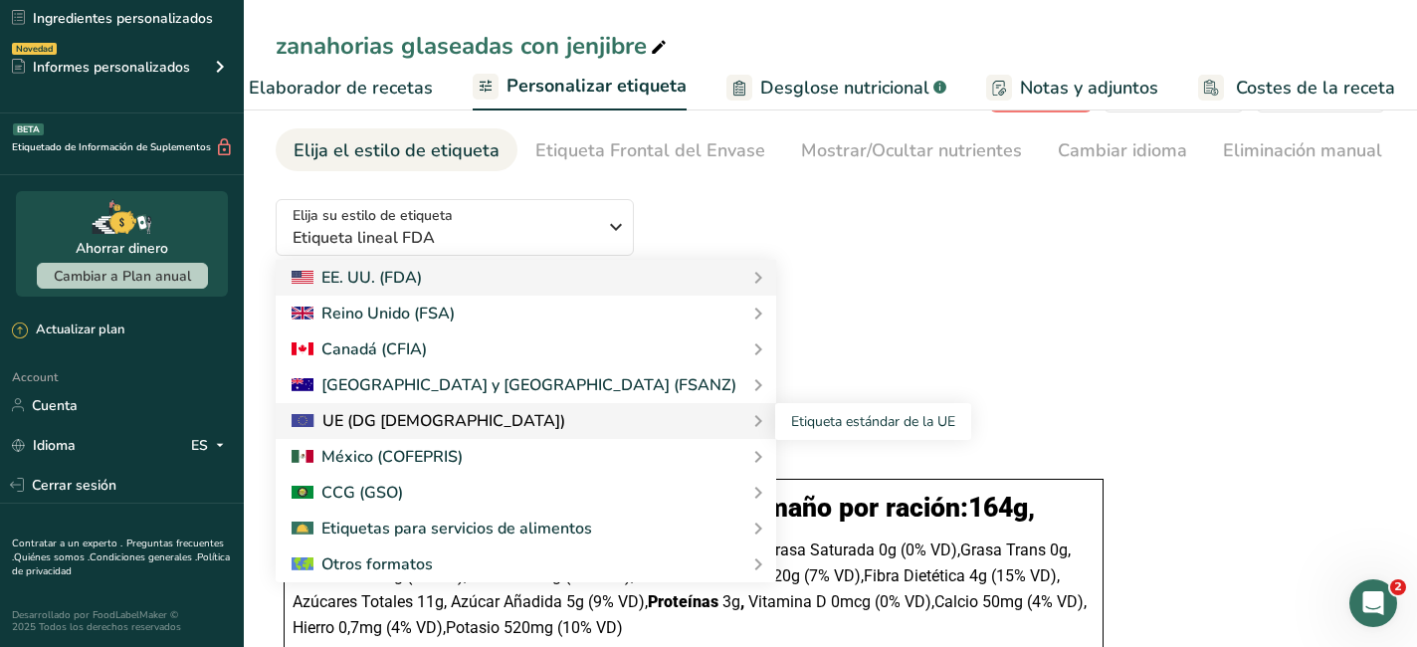
click at [432, 430] on div "UE (DG [DEMOGRAPHIC_DATA])" at bounding box center [429, 421] width 274 height 24
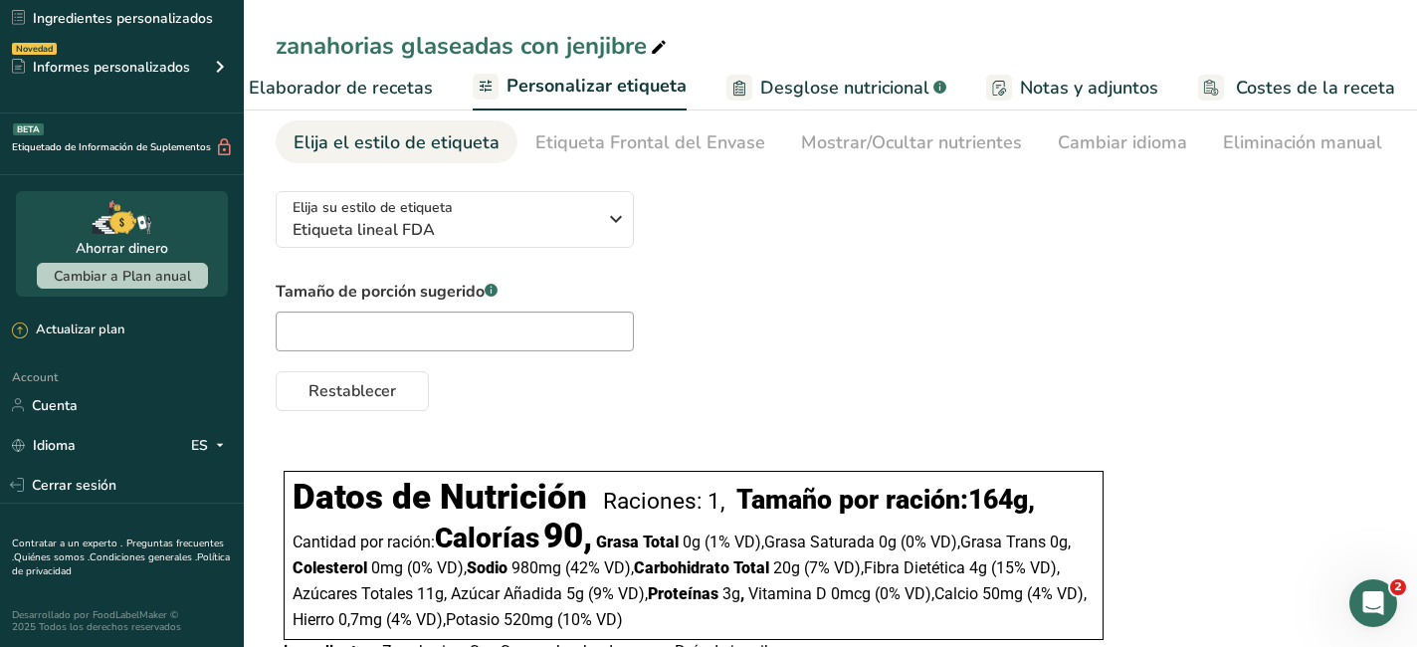
scroll to position [76, 0]
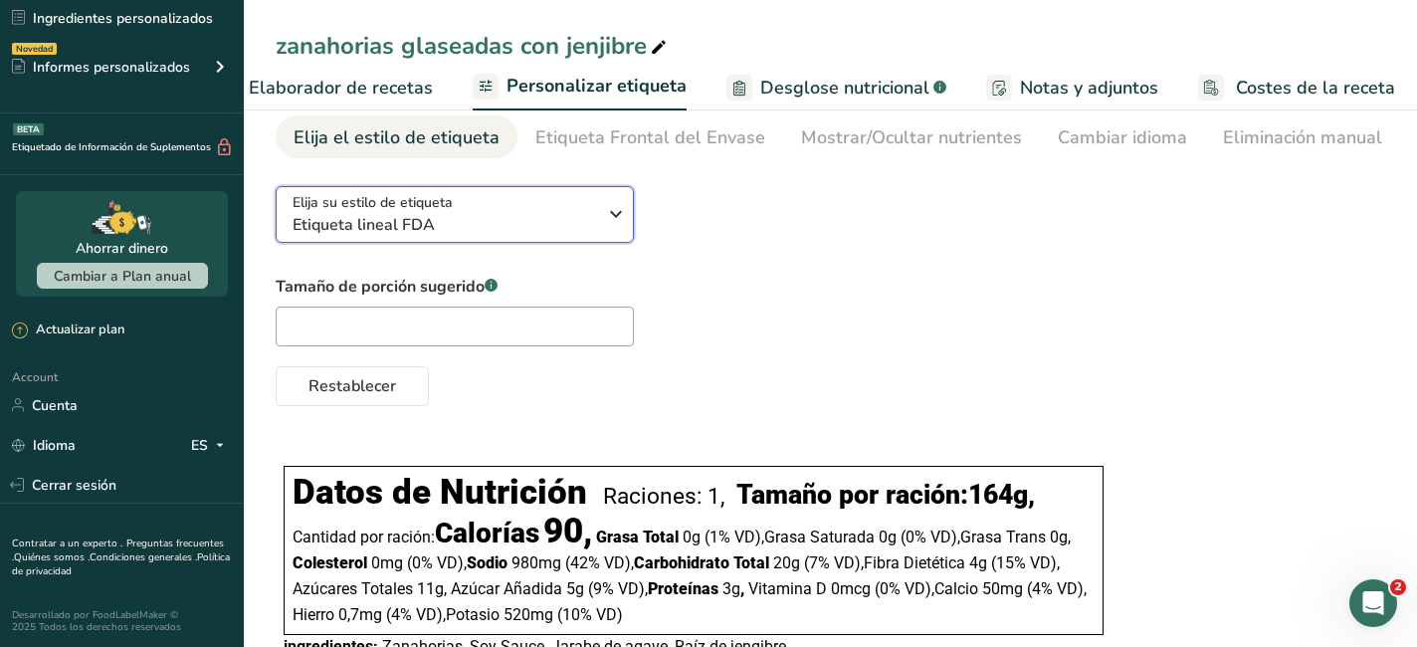
click at [619, 218] on icon "button" at bounding box center [616, 214] width 24 height 36
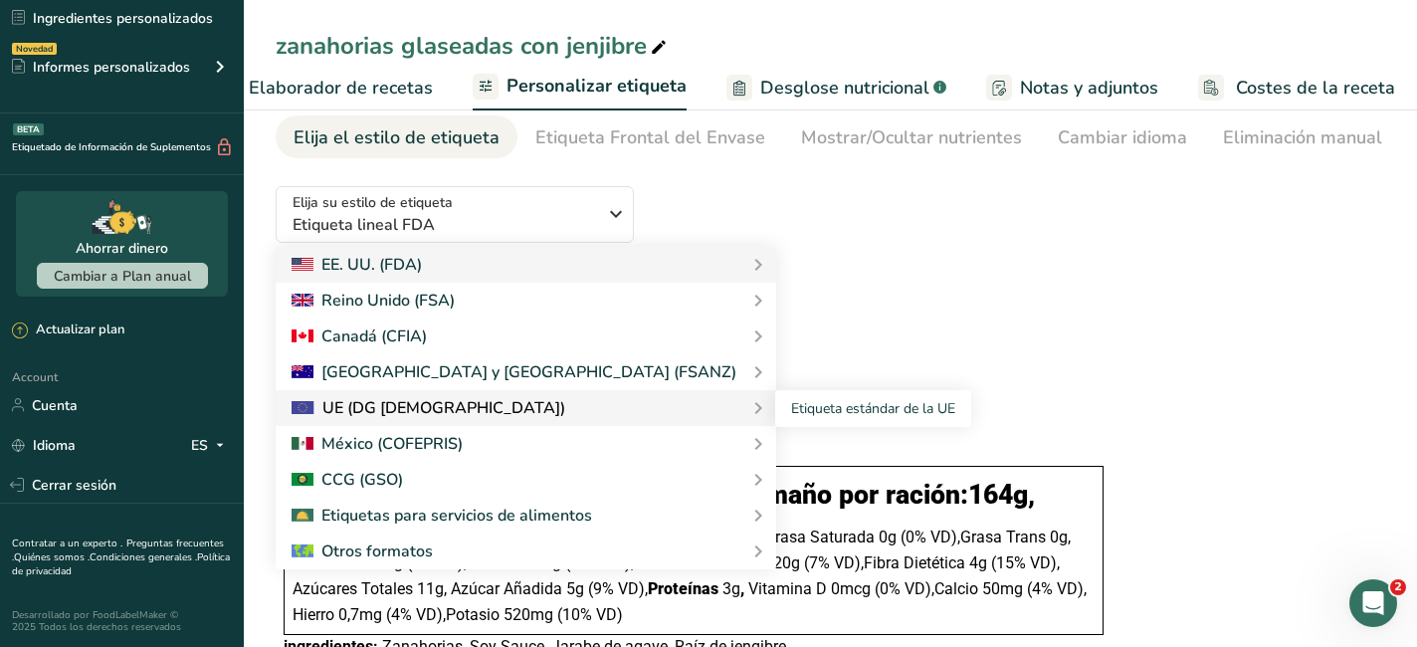
click at [434, 408] on div "UE (DG [DEMOGRAPHIC_DATA])" at bounding box center [429, 408] width 274 height 24
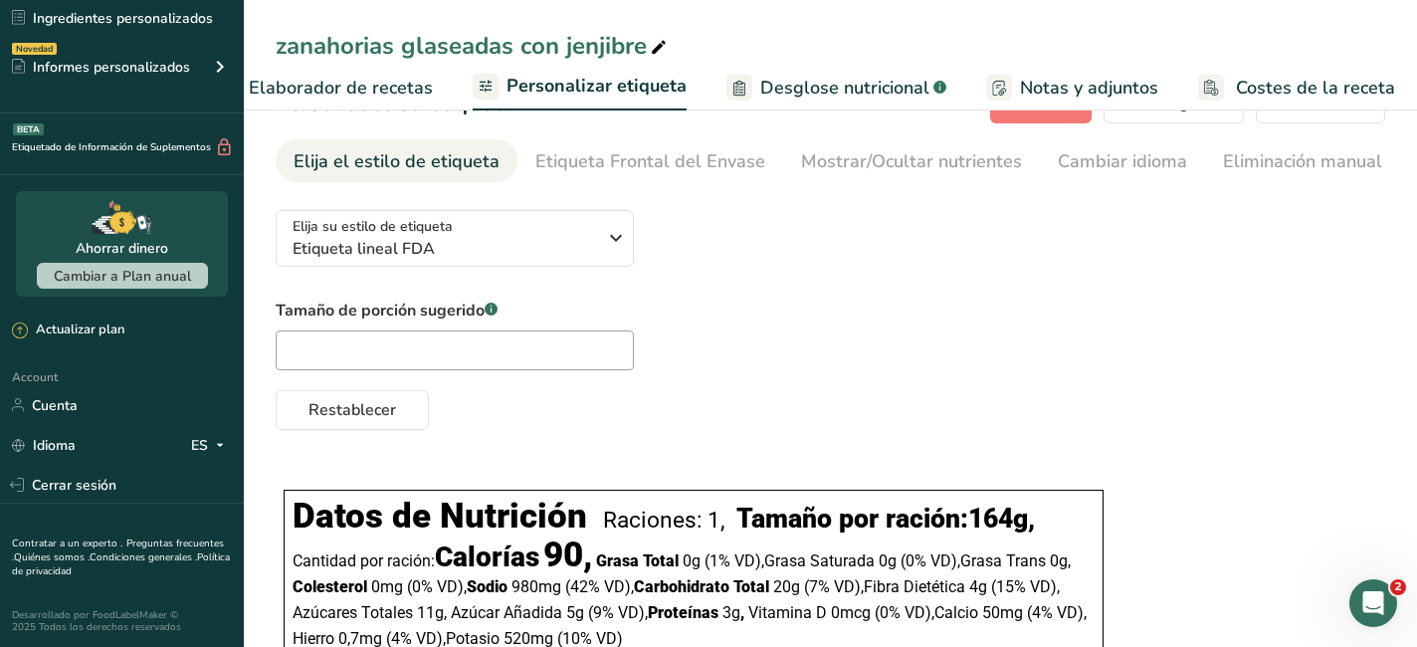
scroll to position [0, 0]
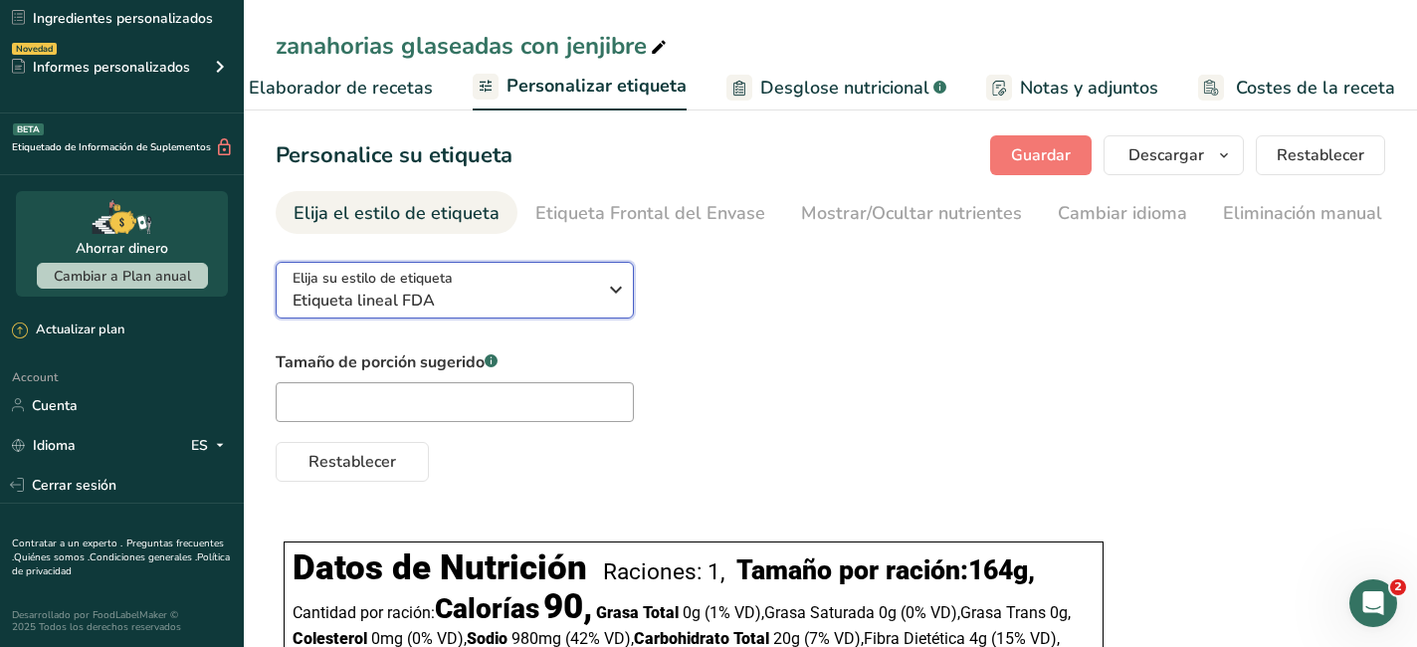
click at [602, 293] on div "Elija su estilo de etiqueta Etiqueta lineal FDA" at bounding box center [452, 290] width 318 height 45
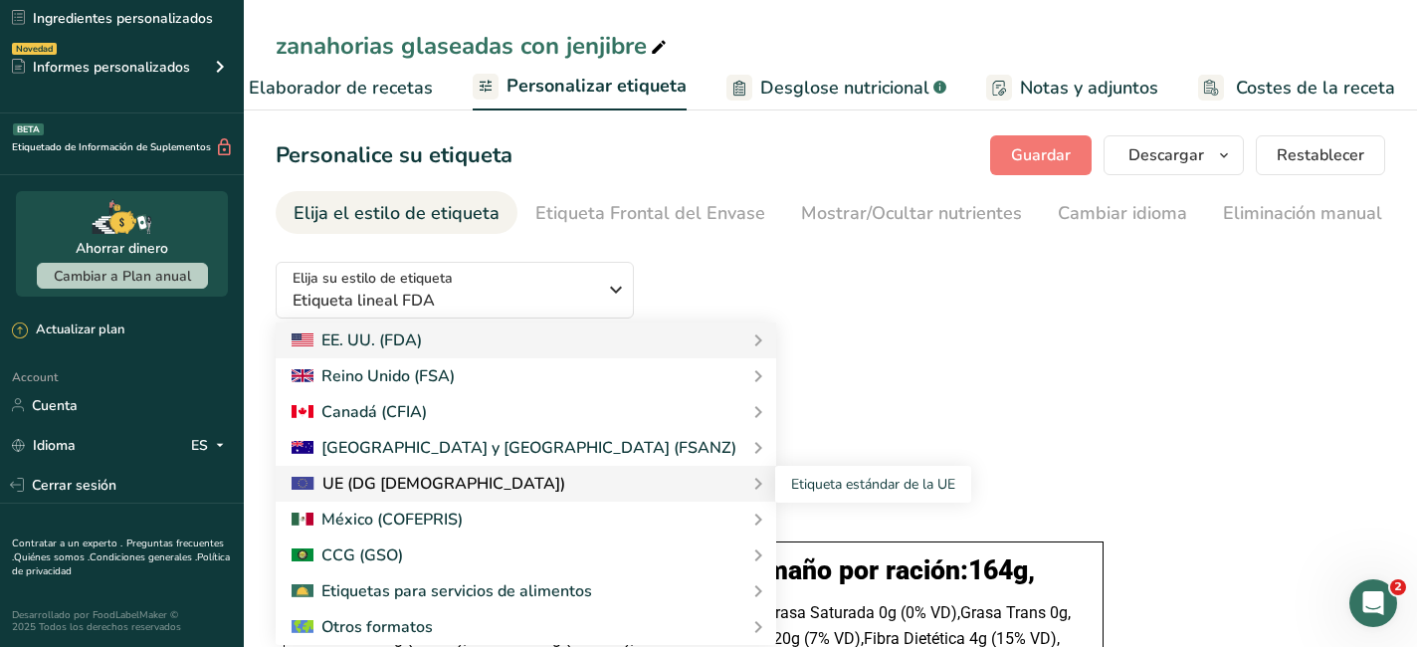
click at [400, 488] on div "UE (DG [DEMOGRAPHIC_DATA])" at bounding box center [429, 484] width 274 height 24
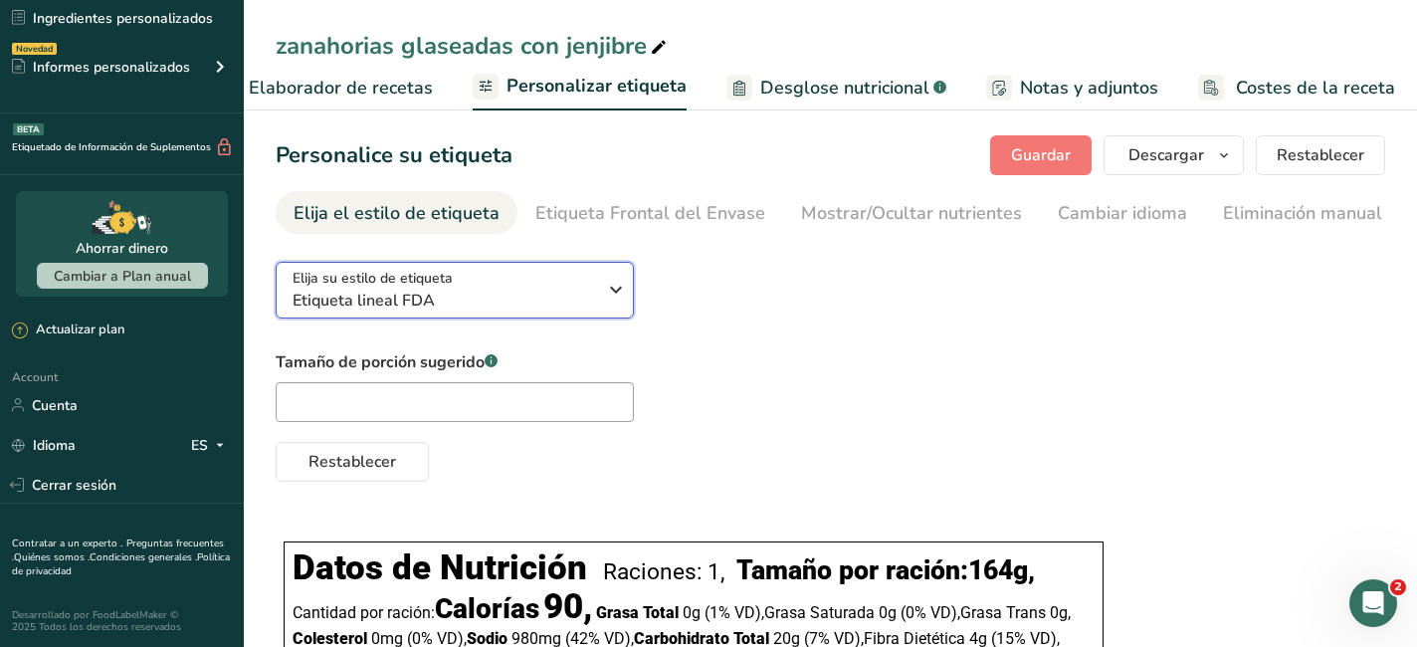
click at [505, 289] on div "Elija su estilo de etiqueta Etiqueta lineal FDA" at bounding box center [444, 290] width 303 height 45
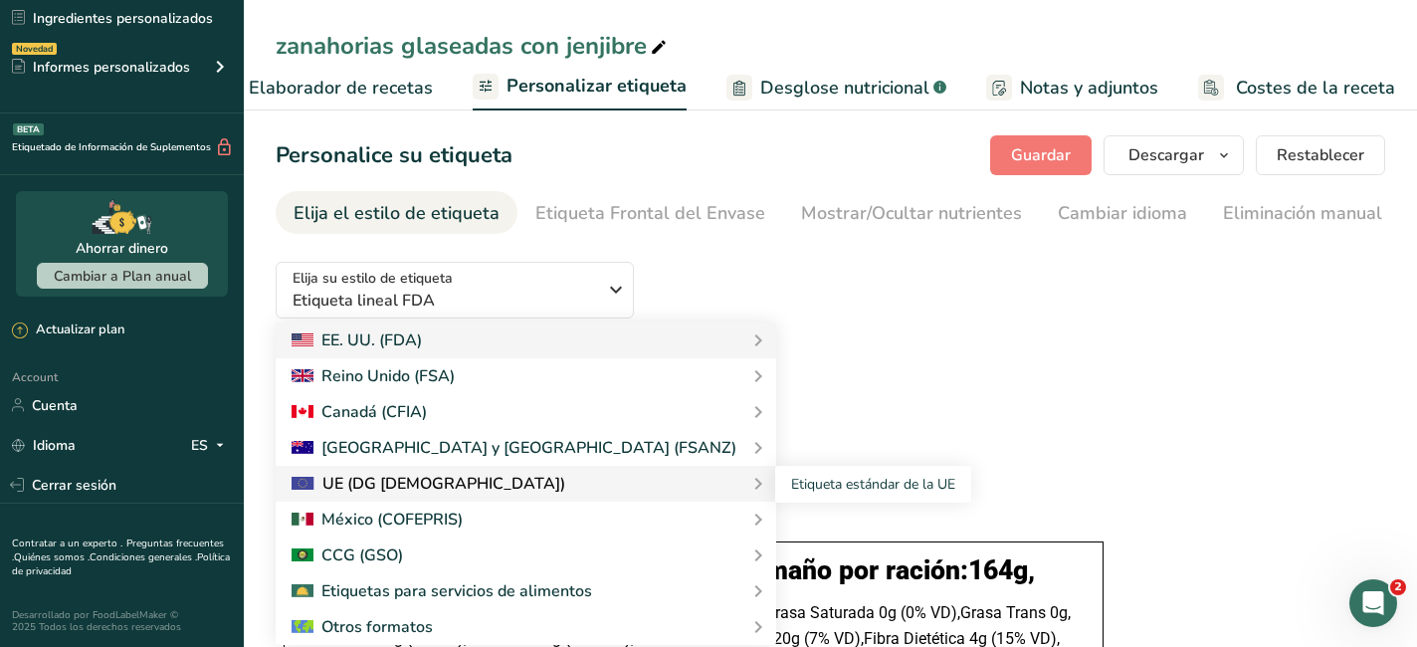
click at [396, 480] on div "UE (DG [DEMOGRAPHIC_DATA])" at bounding box center [429, 484] width 274 height 24
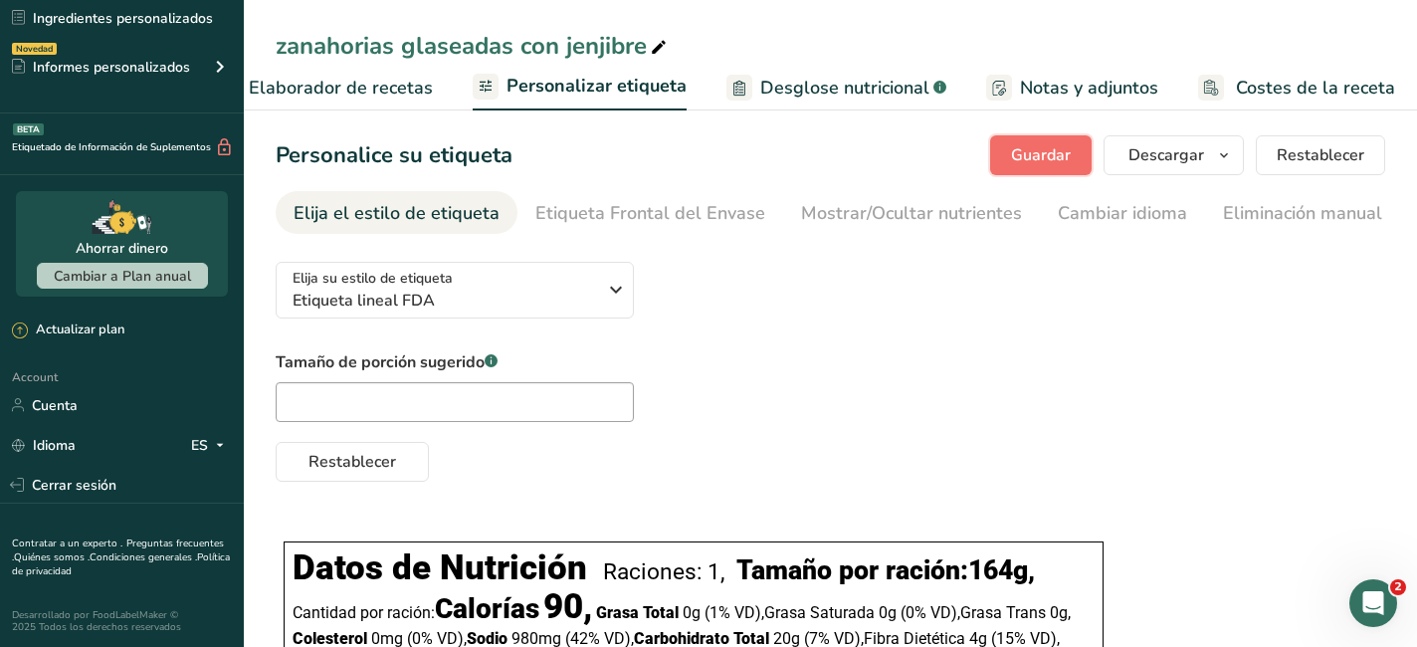
click at [1066, 143] on span "Guardar" at bounding box center [1041, 155] width 60 height 24
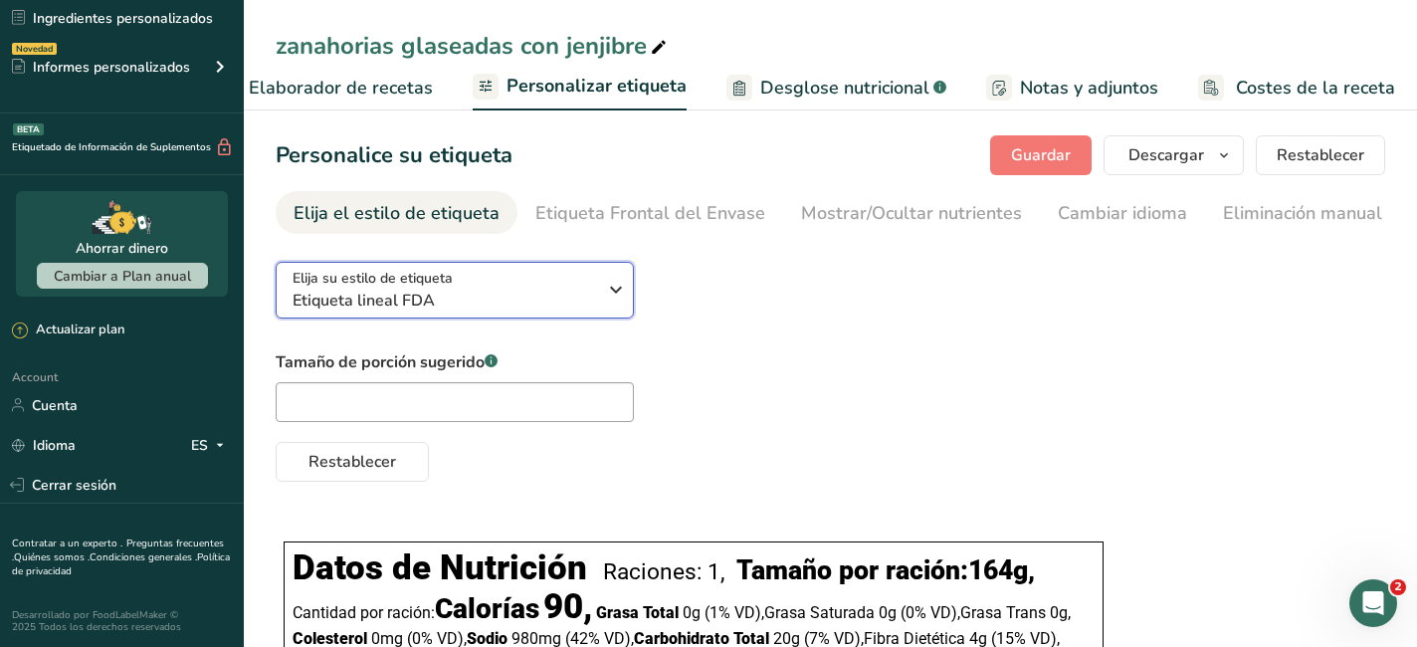
click at [616, 296] on icon "button" at bounding box center [616, 290] width 24 height 36
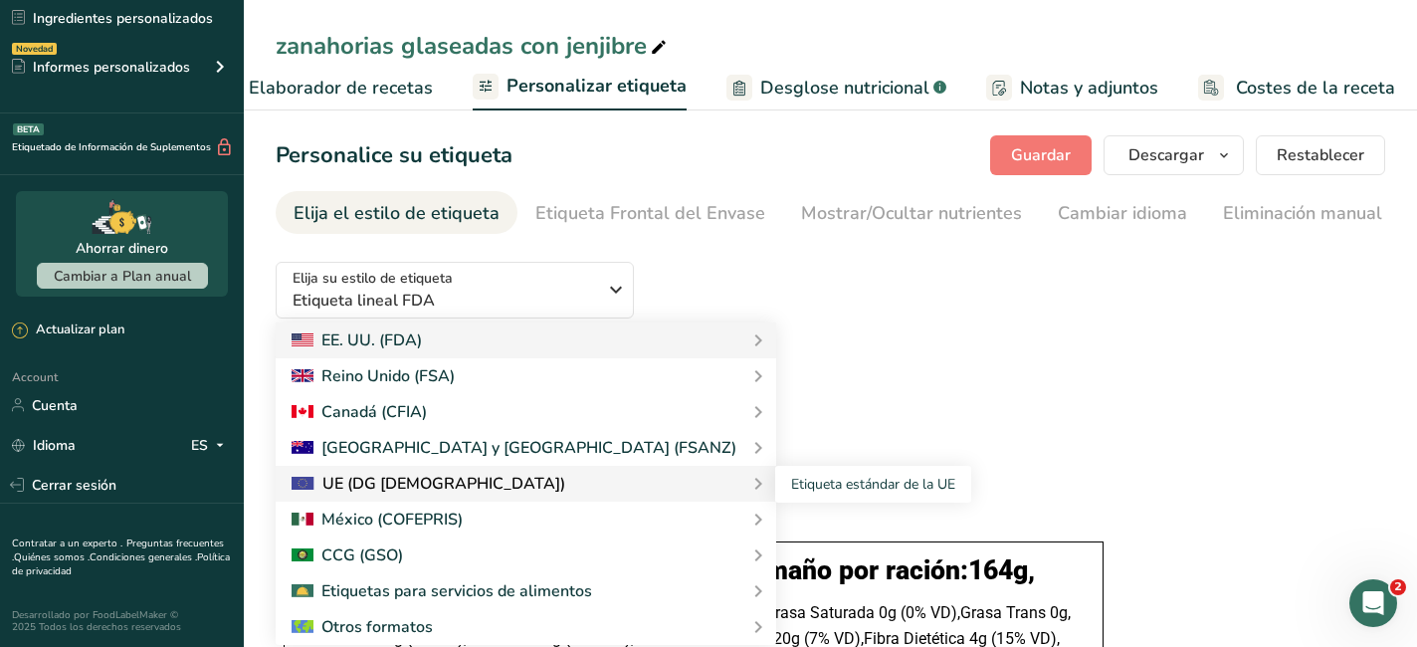
click at [317, 479] on div "UE (DG [DEMOGRAPHIC_DATA])" at bounding box center [429, 484] width 274 height 24
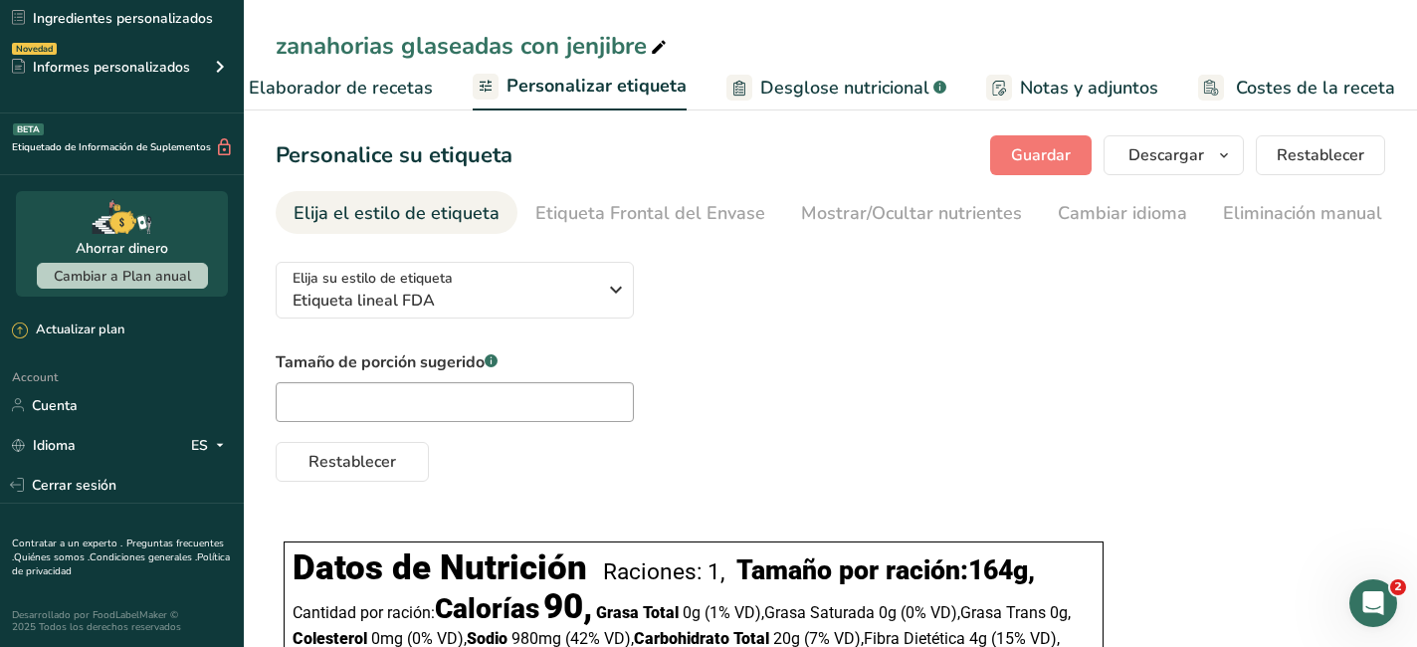
click at [466, 204] on div "Elija el estilo de etiqueta" at bounding box center [397, 213] width 206 height 27
click at [623, 285] on icon "button" at bounding box center [616, 290] width 24 height 36
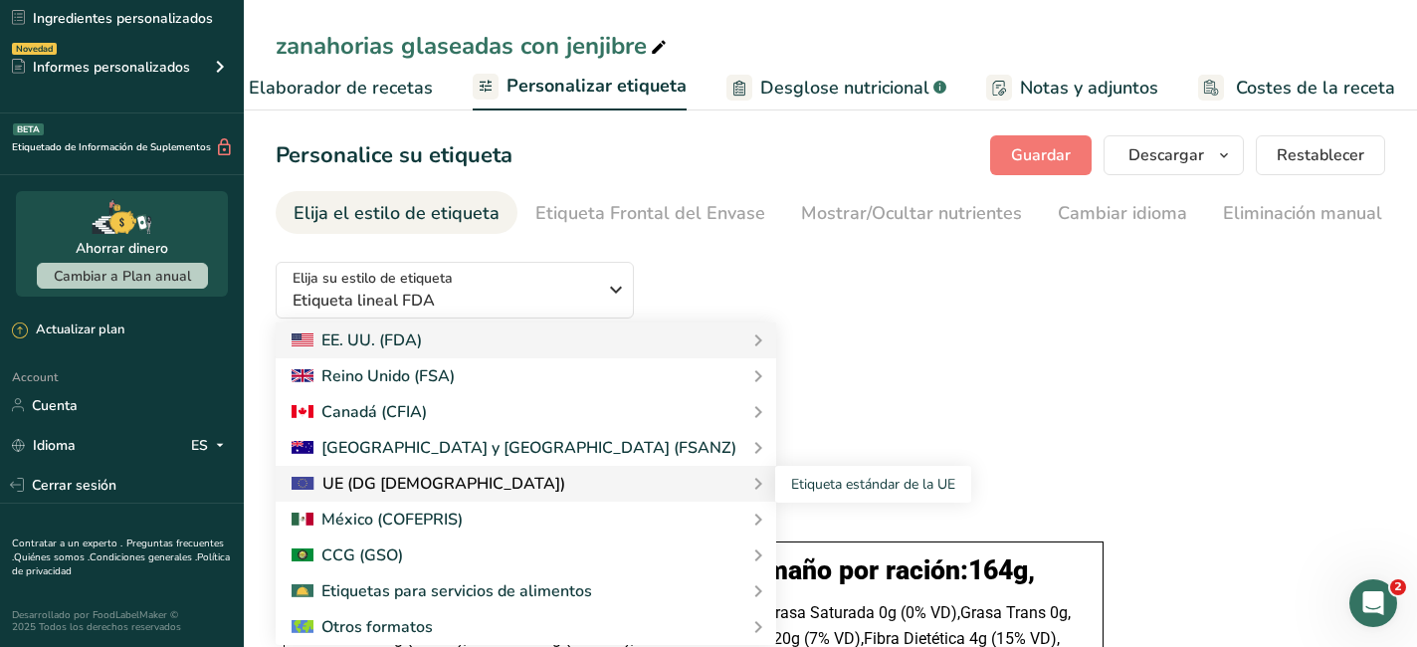
click at [376, 489] on div "UE (DG [DEMOGRAPHIC_DATA])" at bounding box center [429, 484] width 274 height 24
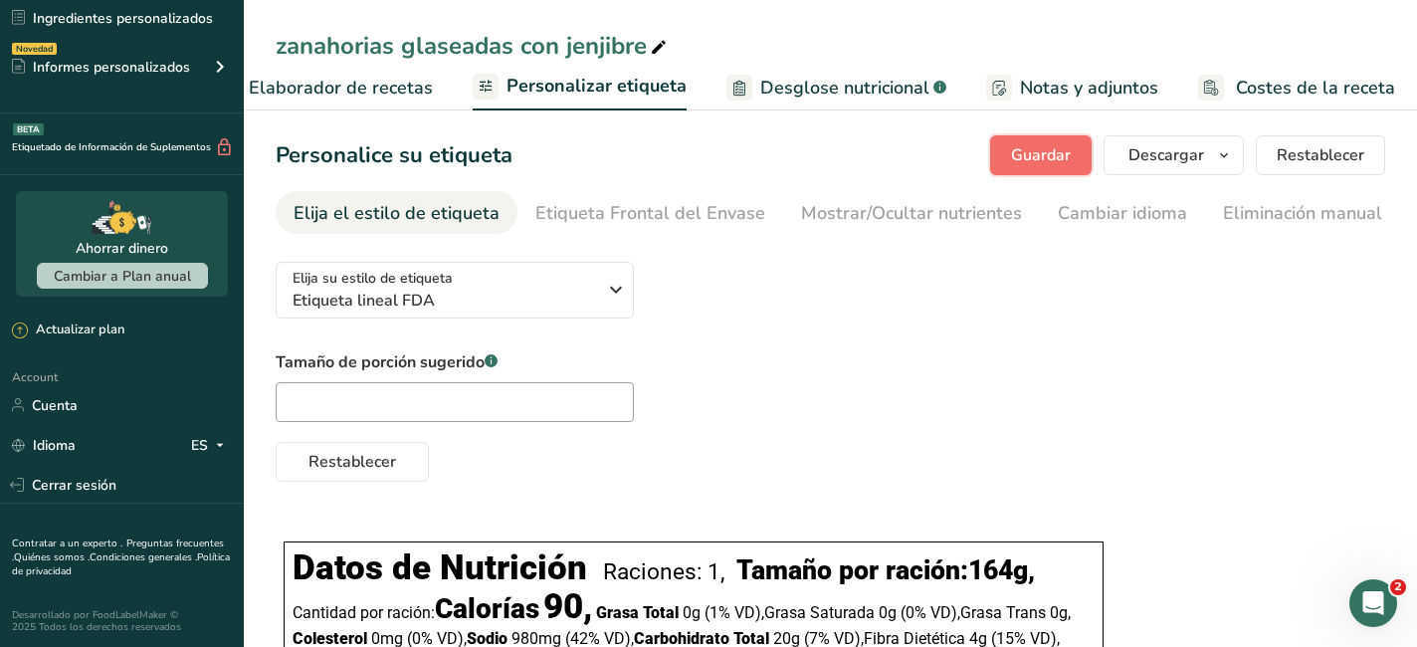
click at [1041, 149] on span "Guardar" at bounding box center [1041, 155] width 60 height 24
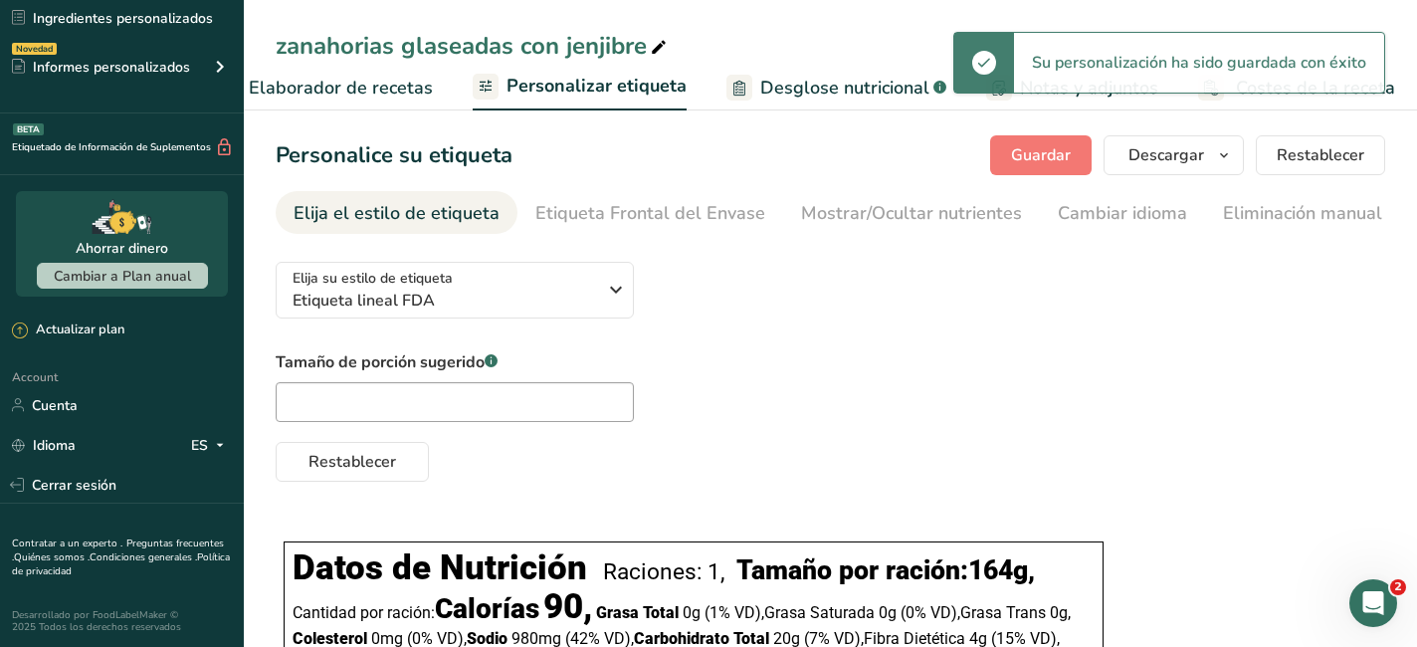
click at [1232, 257] on div "Elija su estilo de etiqueta Etiqueta lineal FDA [GEOGRAPHIC_DATA]. (FDA) Etique…" at bounding box center [830, 364] width 1109 height 236
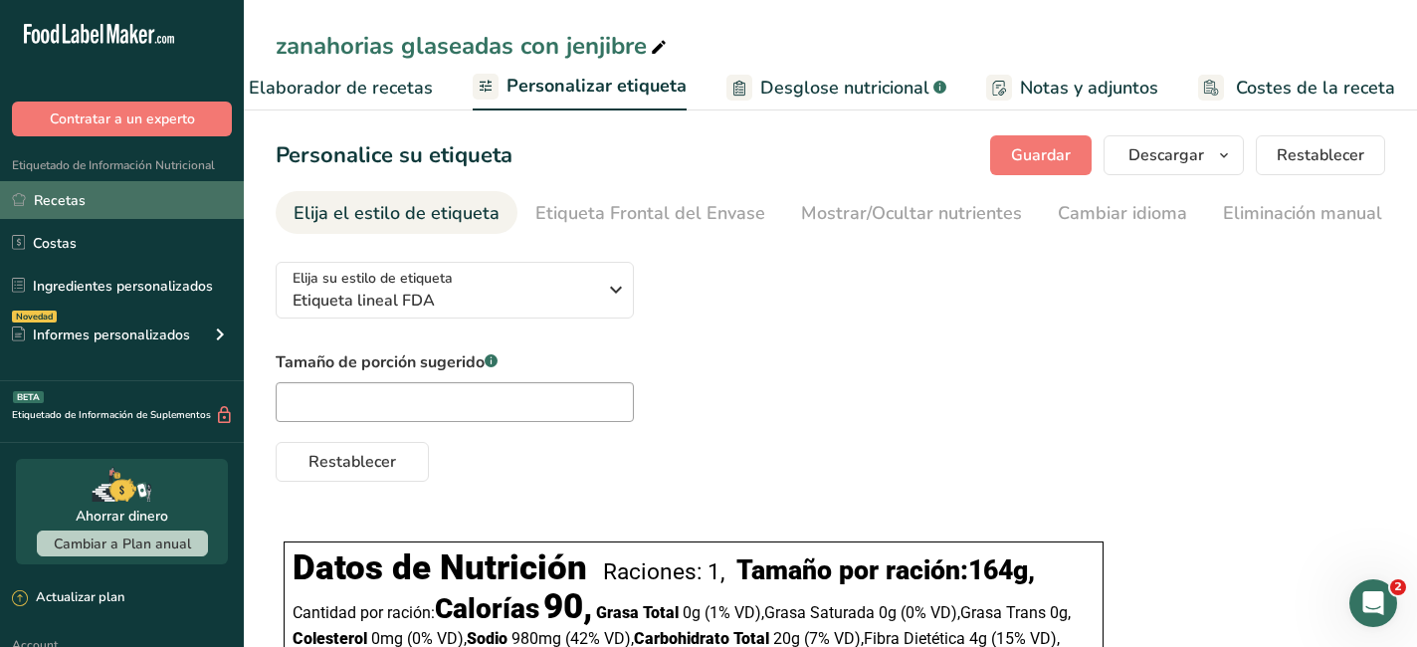
click at [125, 206] on link "Recetas" at bounding box center [122, 200] width 244 height 38
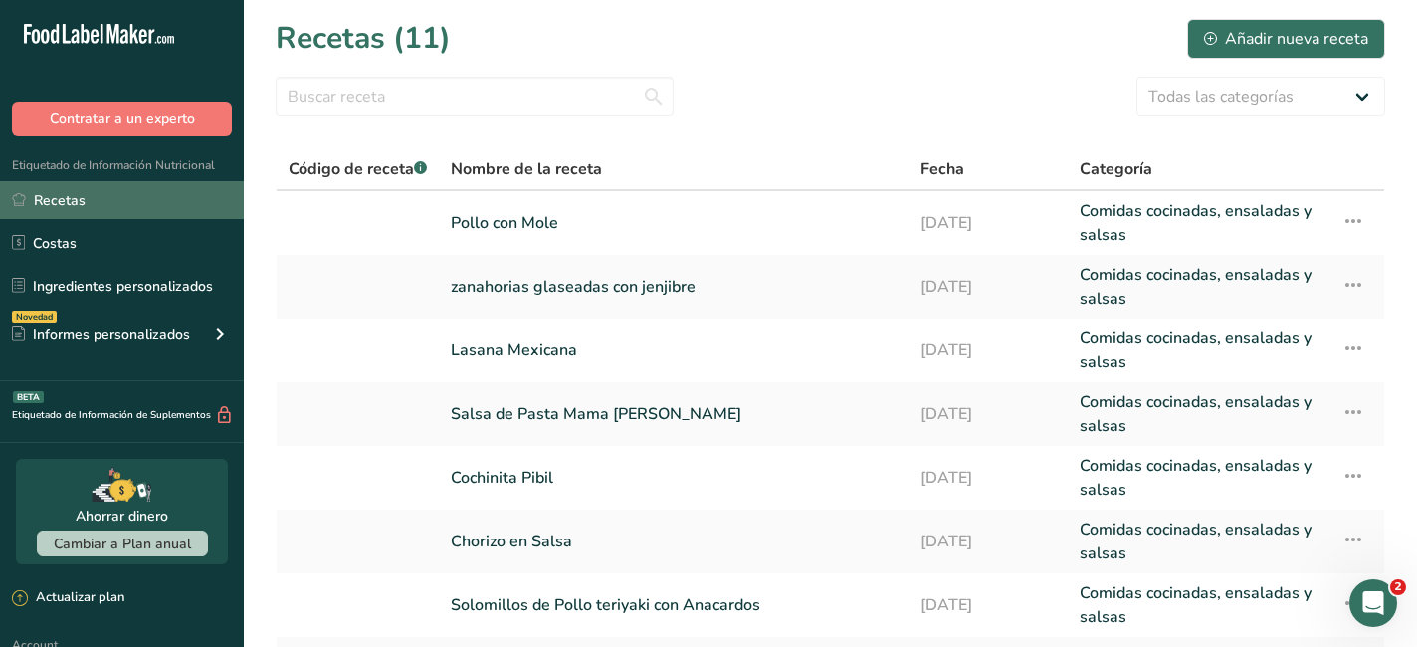
click at [57, 198] on link "Recetas" at bounding box center [122, 200] width 244 height 38
click at [1348, 288] on icon at bounding box center [1353, 285] width 24 height 36
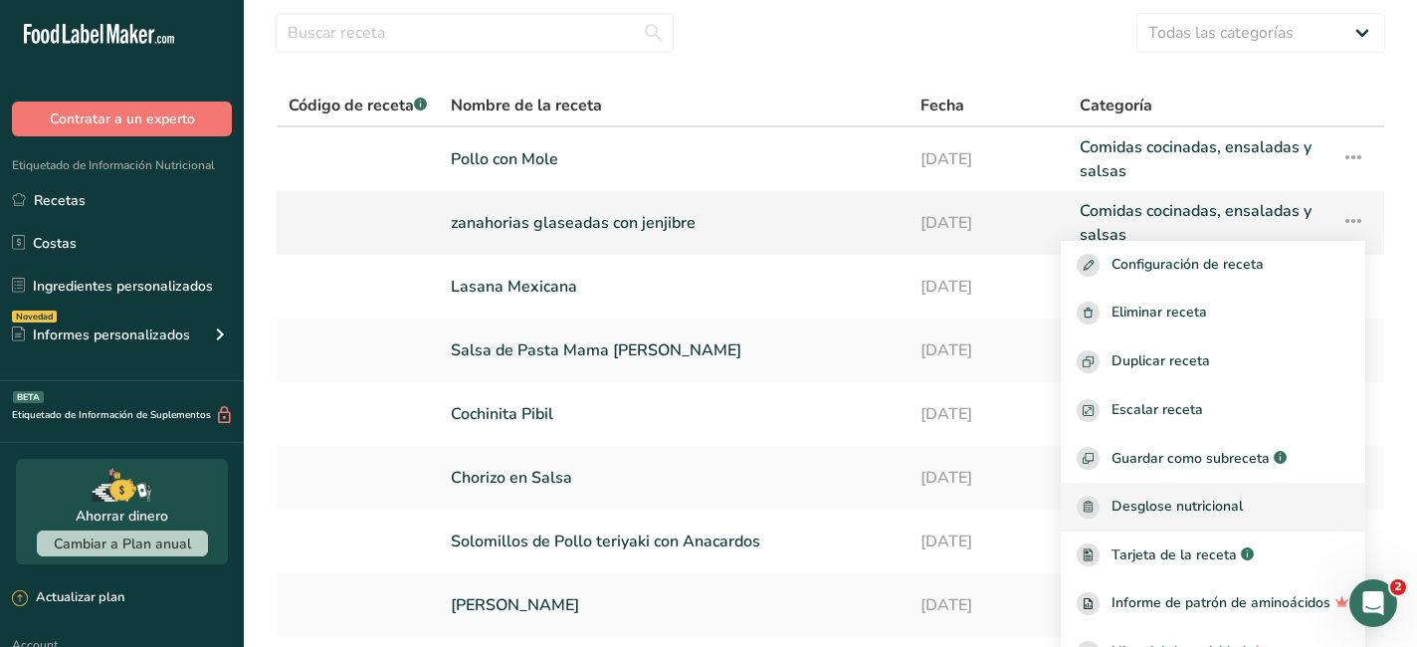
scroll to position [66, 0]
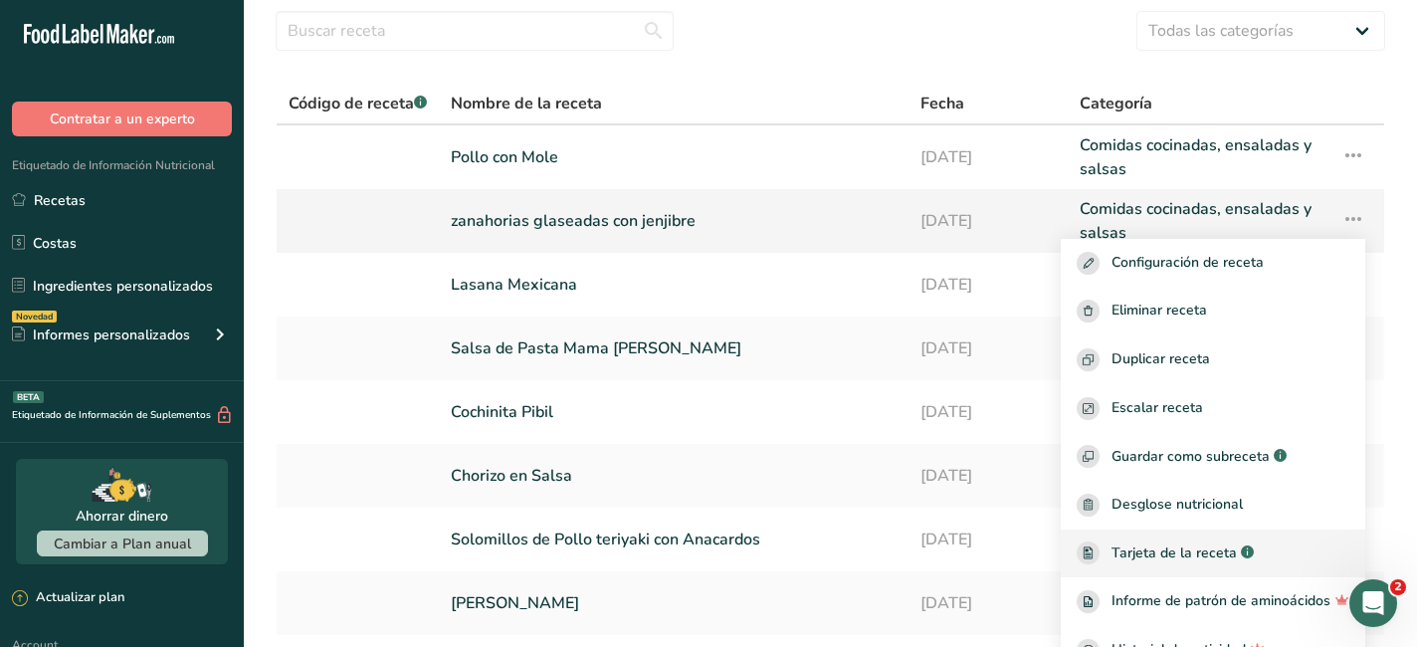
click at [1147, 556] on span "Tarjeta de la receta" at bounding box center [1173, 552] width 125 height 21
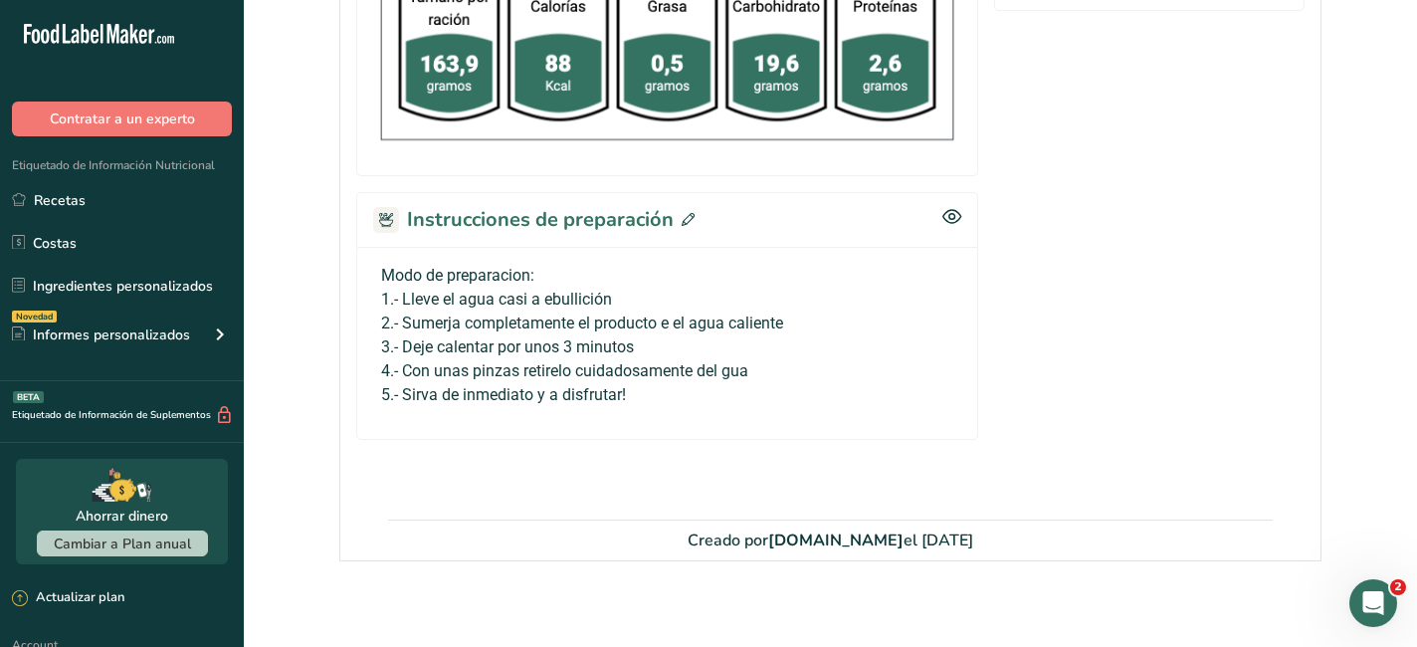
scroll to position [855, 0]
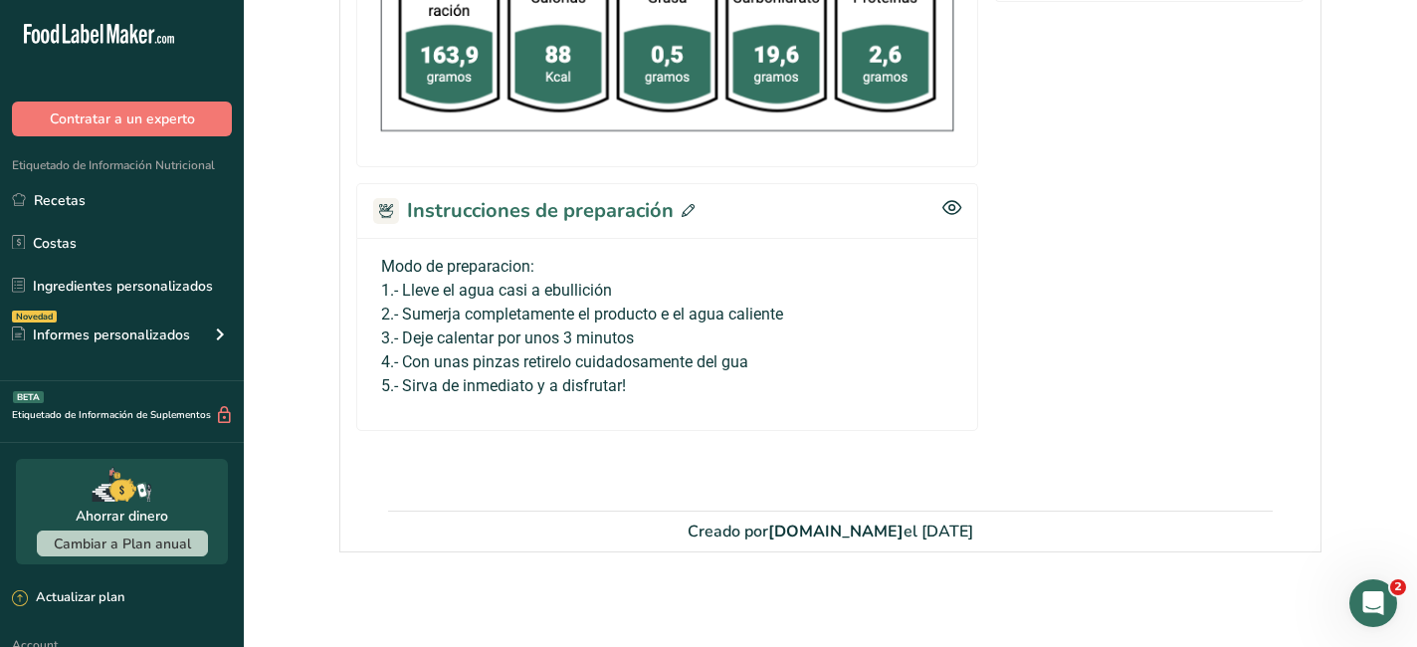
click at [684, 210] on icon at bounding box center [688, 210] width 13 height 13
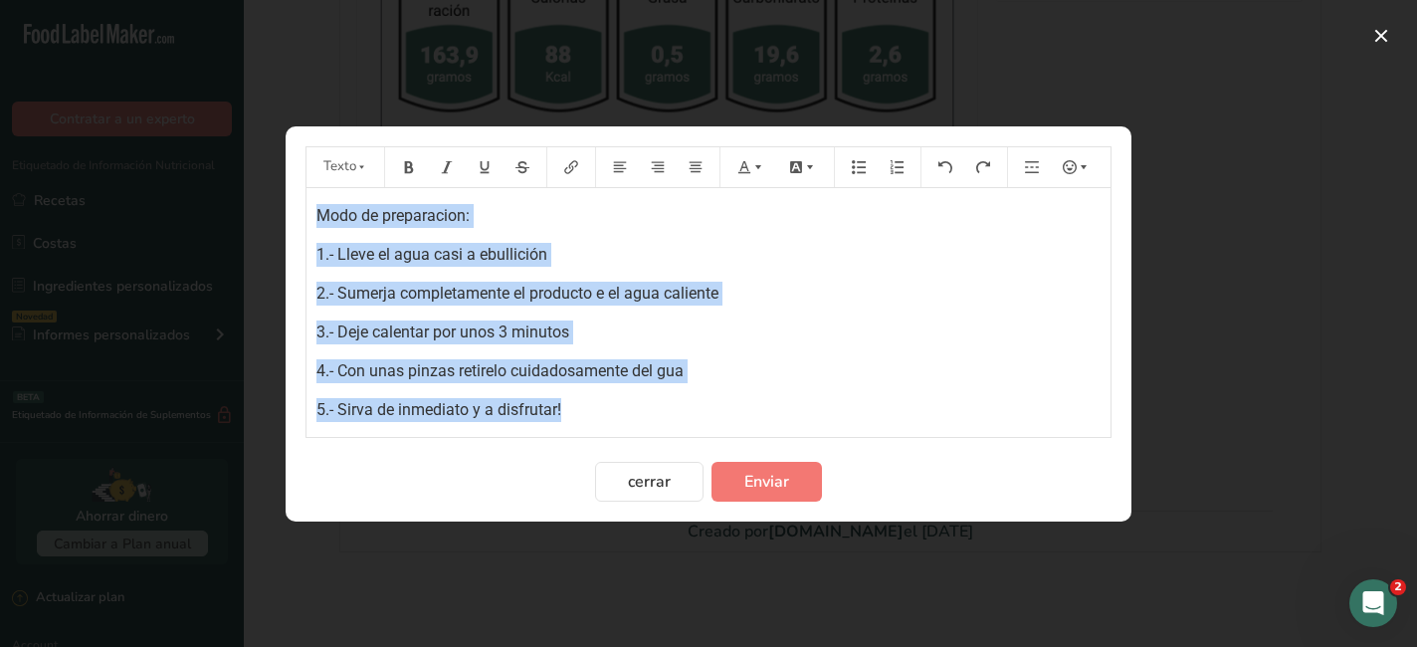
drag, startPoint x: 603, startPoint y: 403, endPoint x: 289, endPoint y: 202, distance: 373.2
click at [288, 202] on section "Texto Modo de preparacion: 1.- Lleve el agua casi a ebullición 2.- Sumerja comp…" at bounding box center [709, 323] width 846 height 395
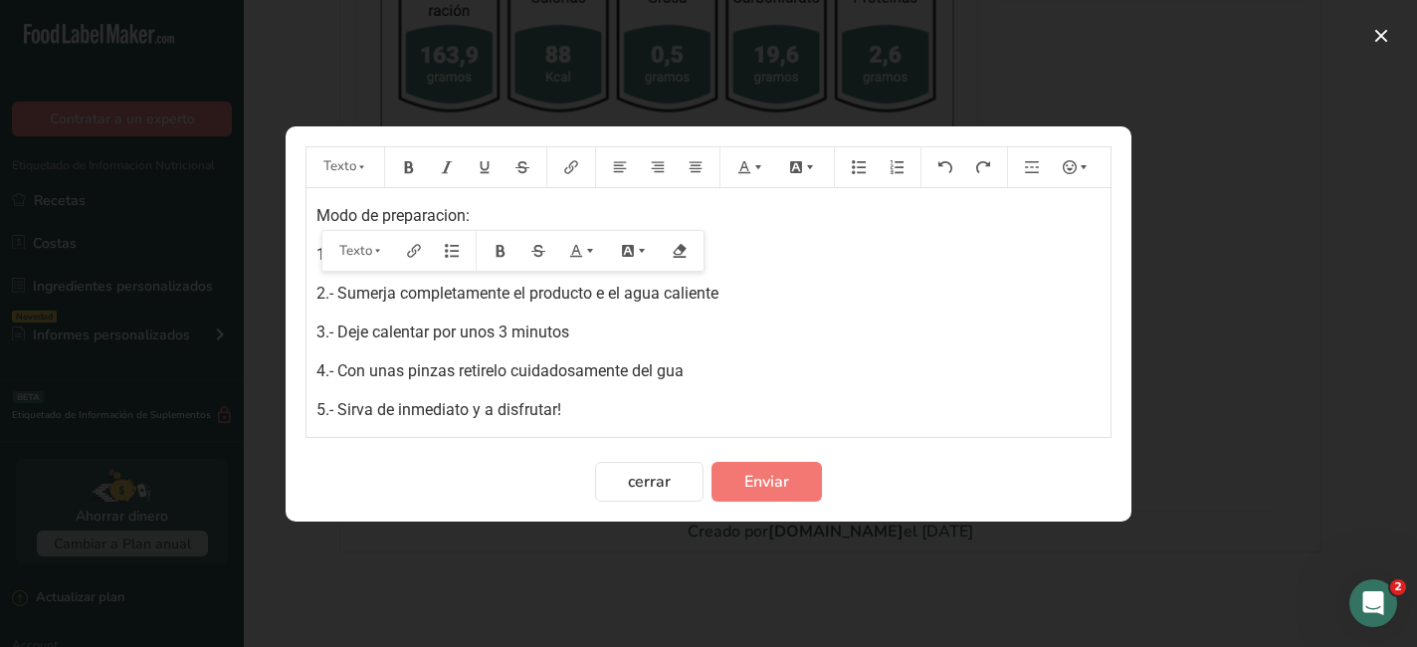
click at [587, 406] on p "5.- Sirva de inmediato y a disfrutar!" at bounding box center [708, 410] width 784 height 24
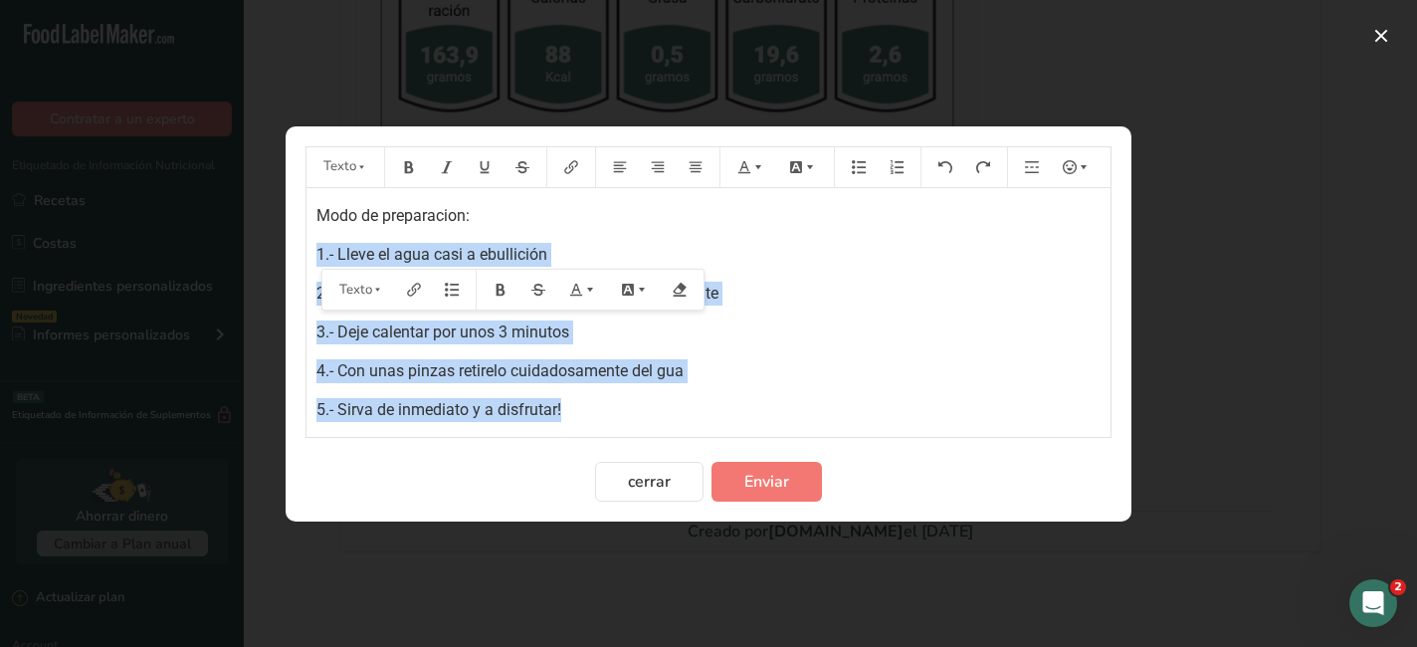
drag, startPoint x: 573, startPoint y: 410, endPoint x: 323, endPoint y: 239, distance: 302.8
click at [322, 240] on div "Modo de preparacion: 1.- Lleve el agua casi a ebullición 2.- Sumerja completame…" at bounding box center [708, 312] width 804 height 249
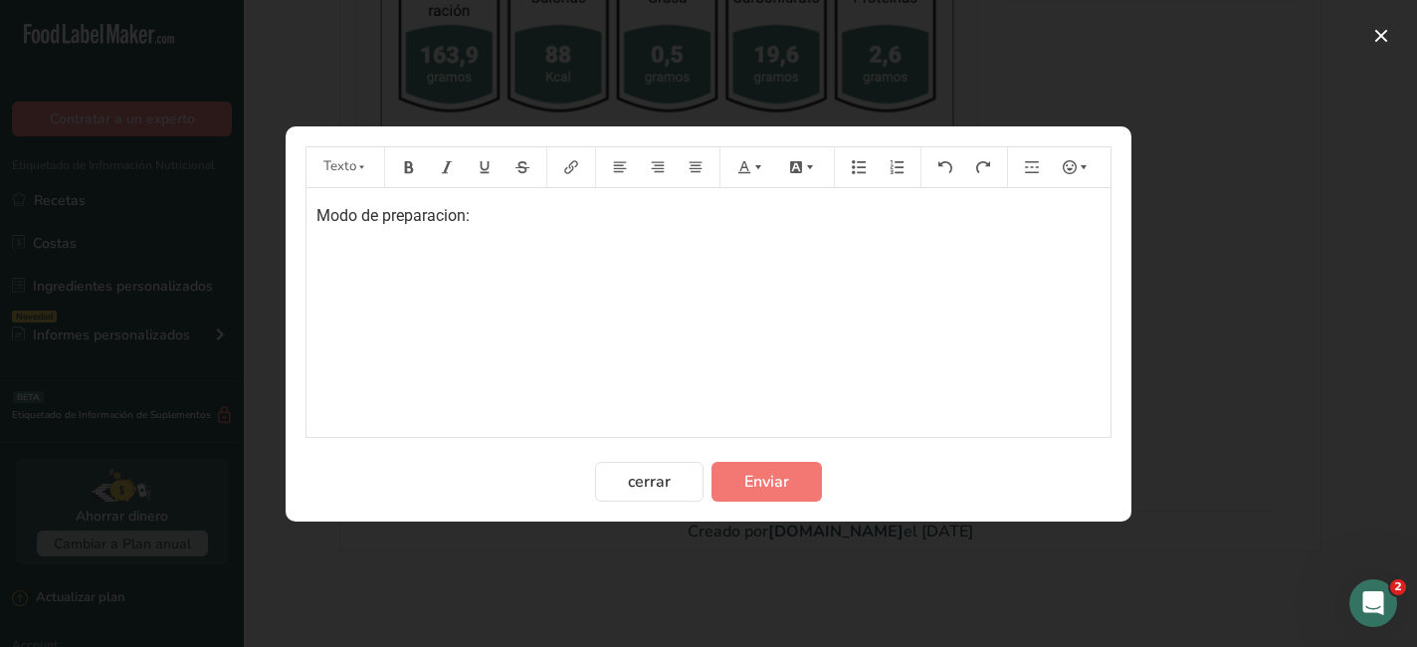
click at [458, 212] on span "Modo de preparacion:" at bounding box center [392, 215] width 153 height 19
click at [512, 248] on p "﻿" at bounding box center [708, 255] width 784 height 24
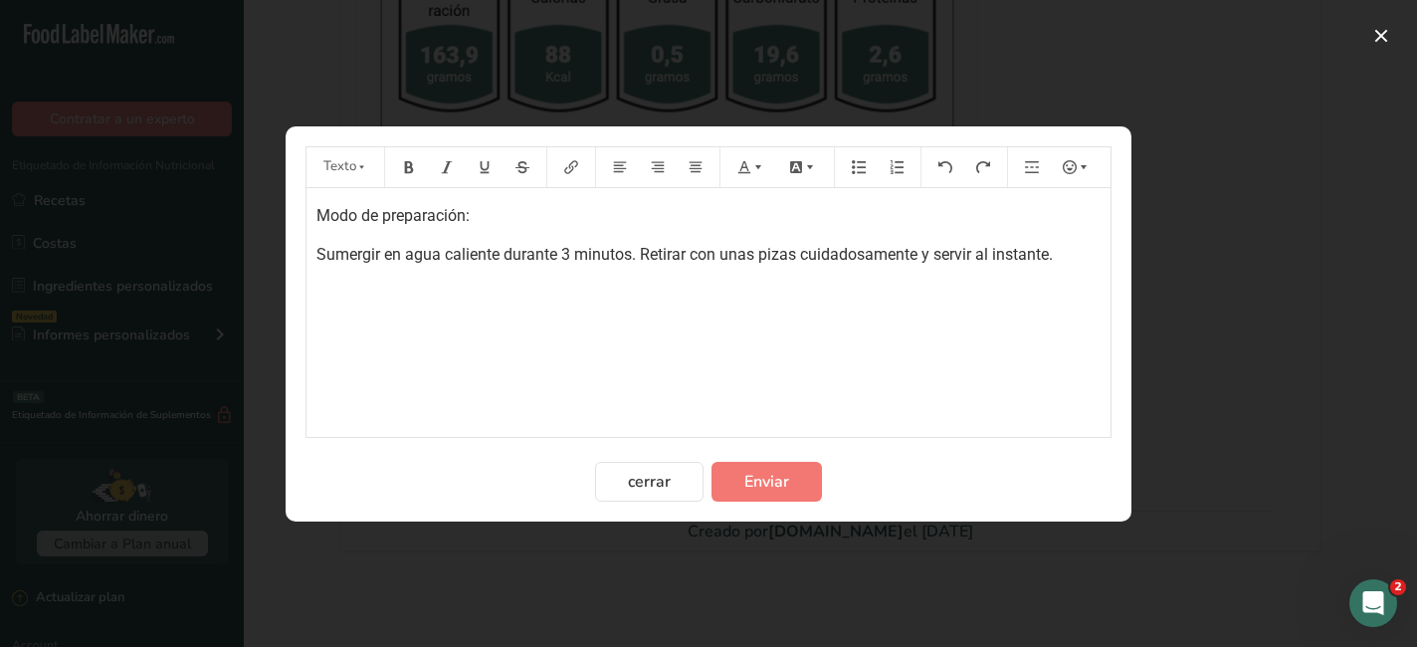
click at [775, 251] on span "Sumergir en agua caliente durante 3 minutos. Retirar con unas pizas cuidadosame…" at bounding box center [684, 254] width 736 height 19
click at [857, 314] on div "Modo de preparación: Sumergir en agua caliente durante 3 minutos. Retirar con u…" at bounding box center [708, 312] width 804 height 249
click at [759, 167] on icon "Preparation instructions modal" at bounding box center [758, 167] width 14 height 14
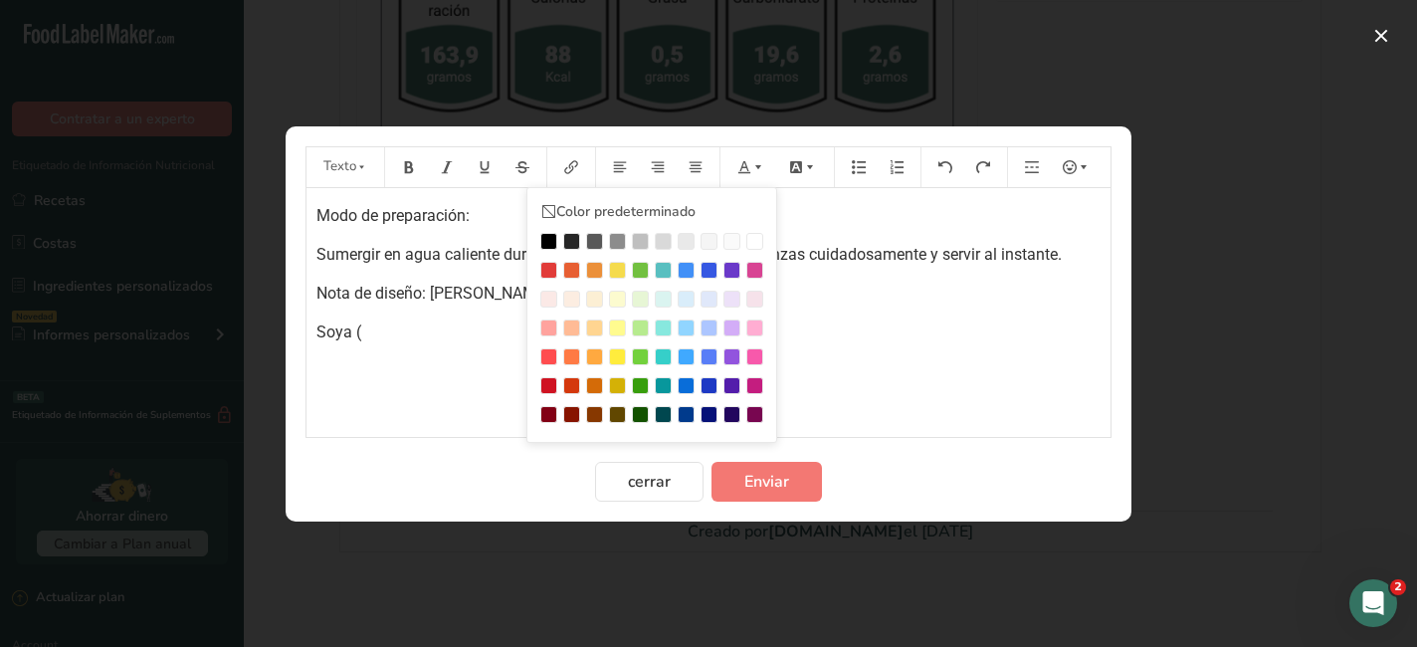
click at [848, 339] on p "Soya (" at bounding box center [708, 332] width 784 height 24
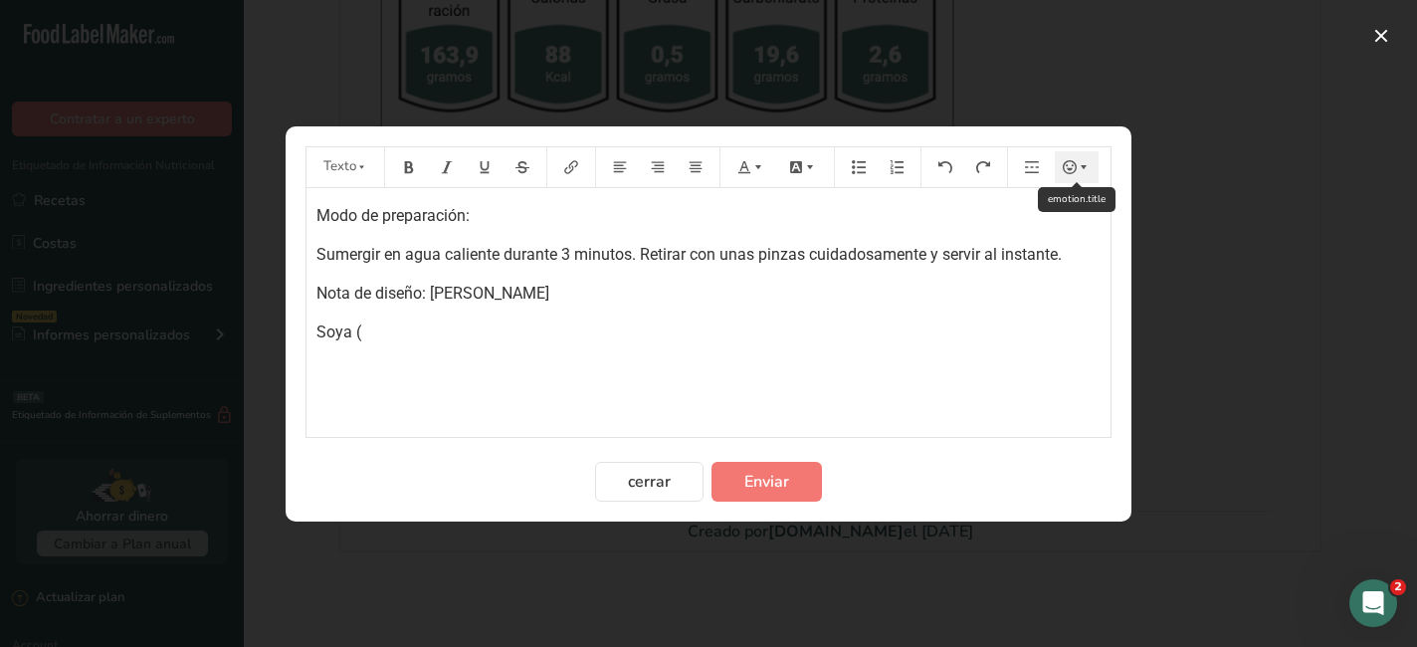
click at [1083, 166] on icon "Preparation instructions modal" at bounding box center [1084, 166] width 6 height 4
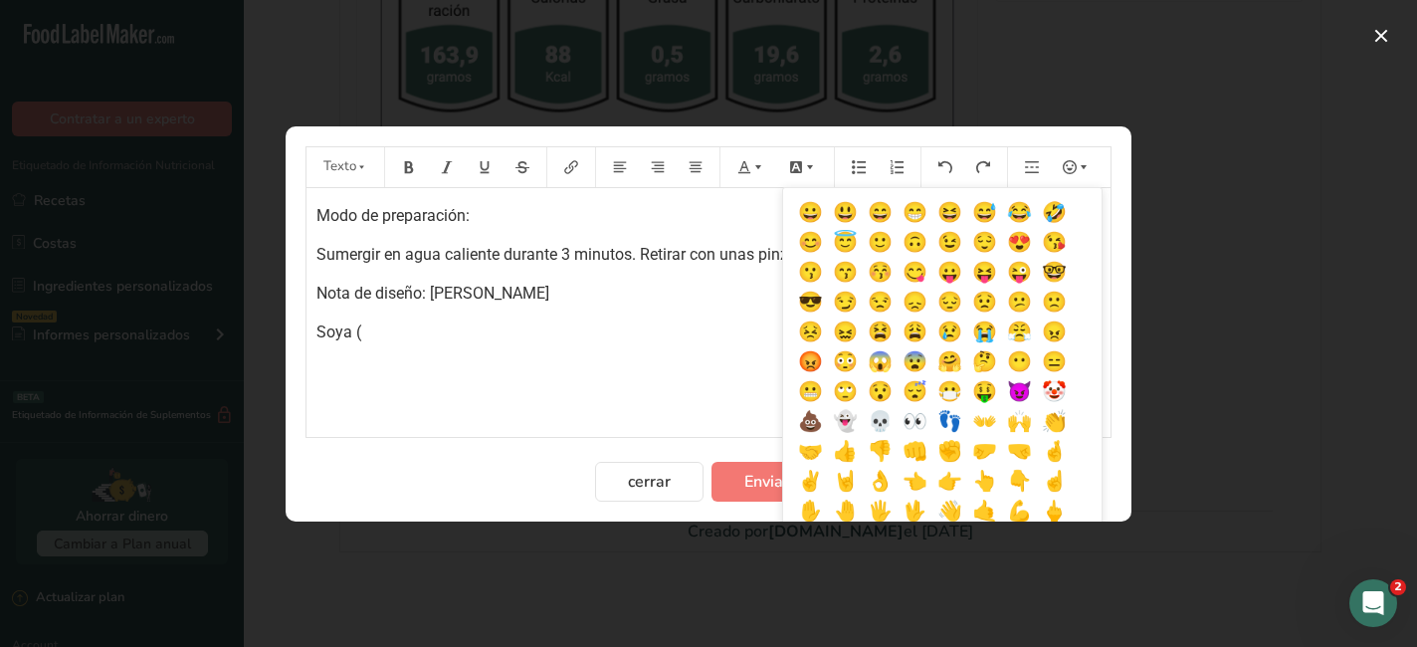
click at [620, 378] on div "Modo de preparación: Sumergir en agua caliente durante 3 minutos. Retirar con u…" at bounding box center [708, 312] width 804 height 249
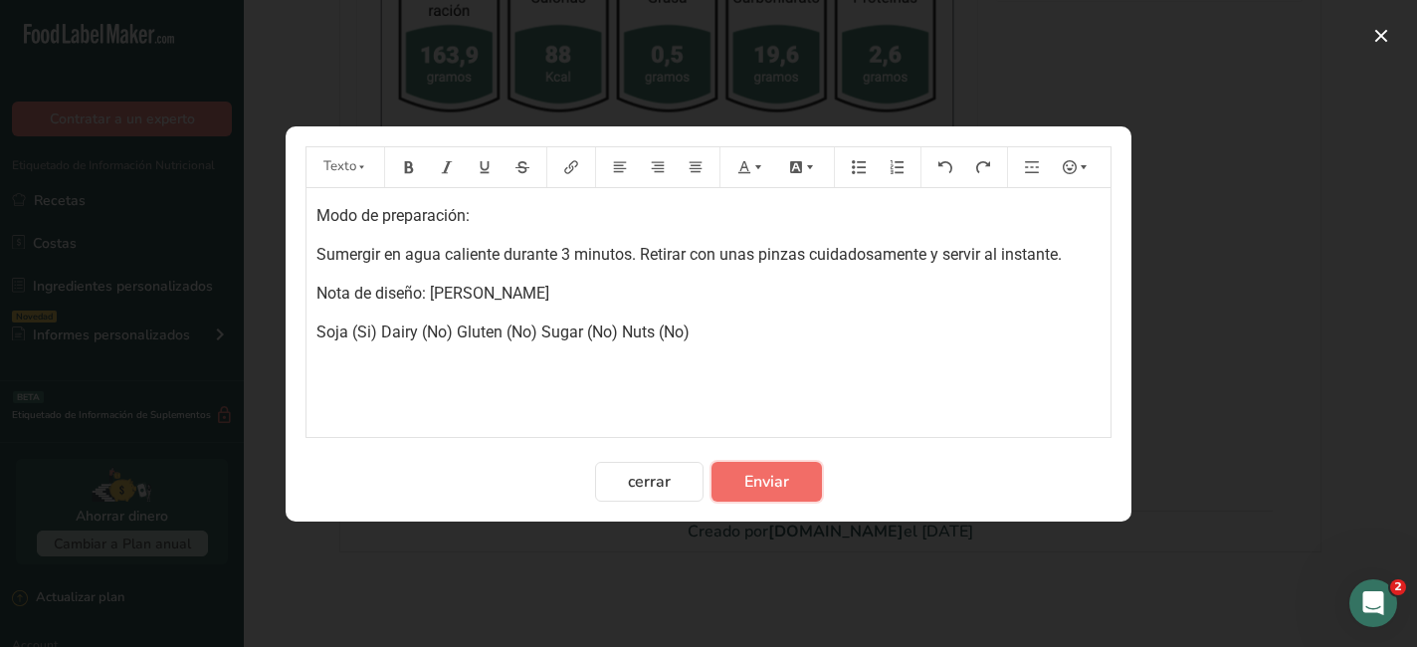
click at [760, 490] on span "Enviar" at bounding box center [766, 482] width 45 height 24
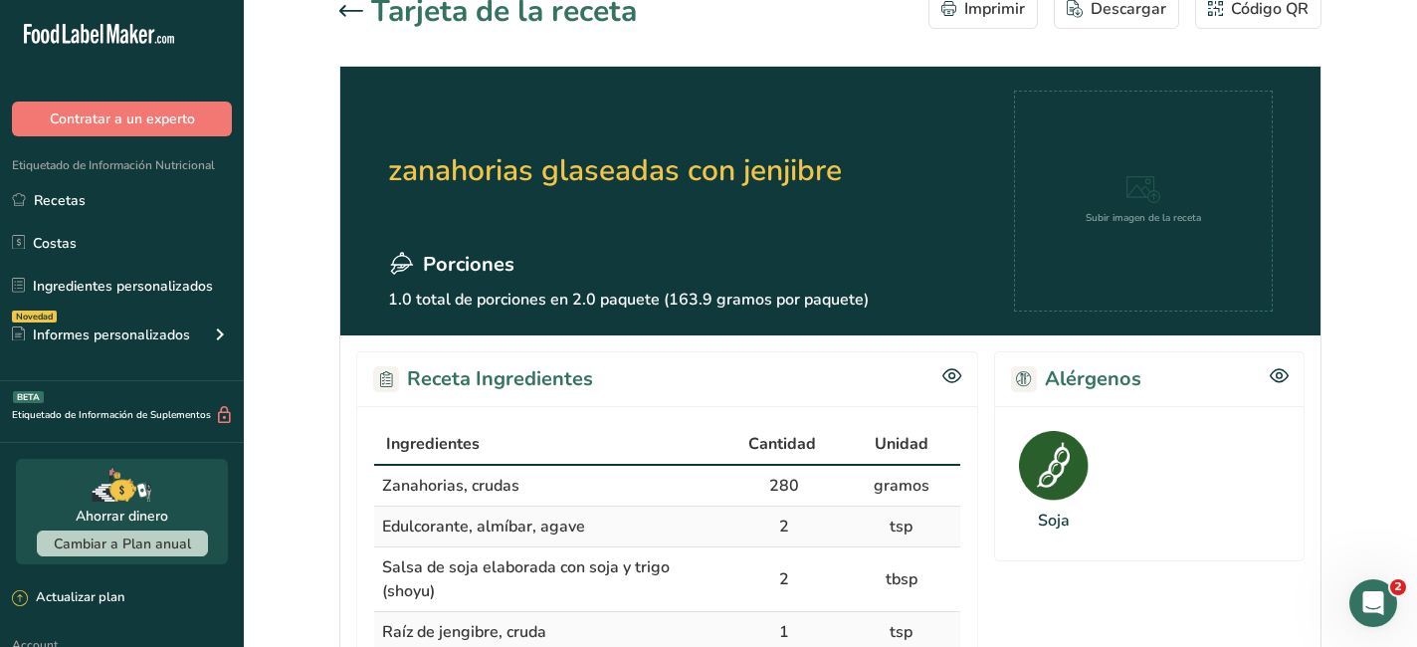
scroll to position [0, 0]
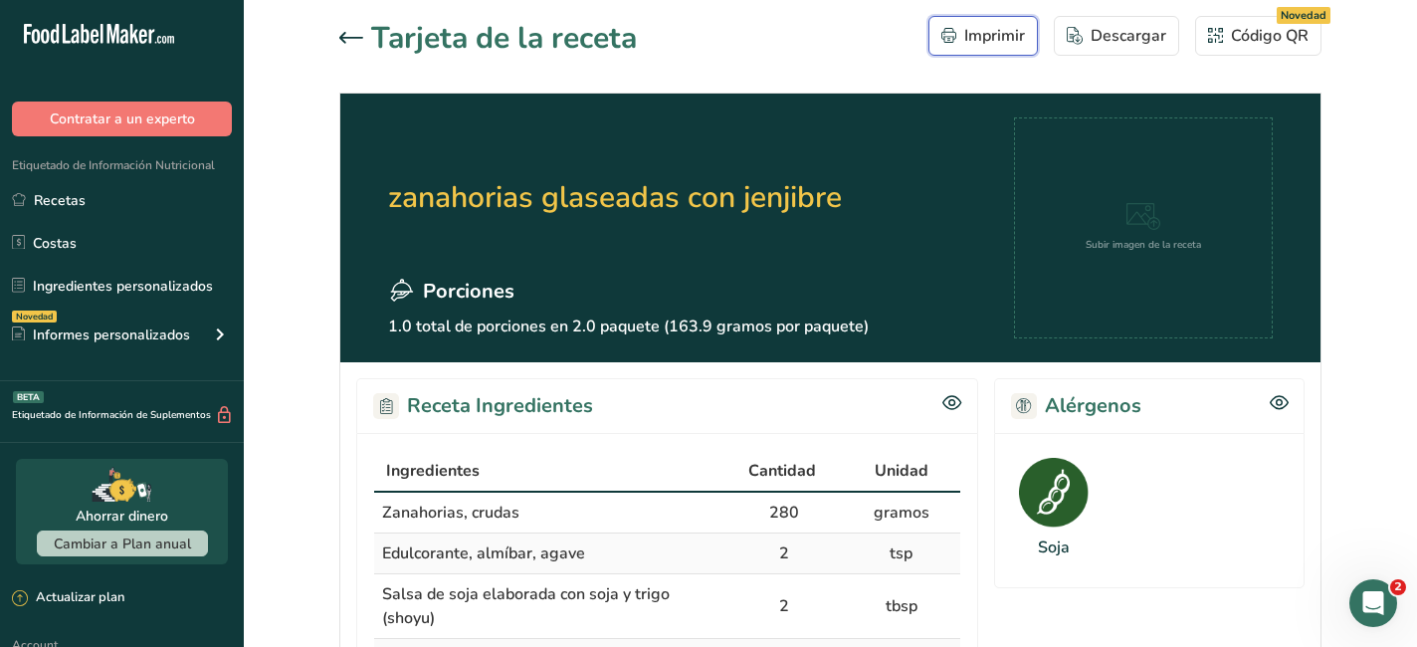
click at [982, 46] on div "Imprimir" at bounding box center [983, 36] width 84 height 24
